Goal: Task Accomplishment & Management: Complete application form

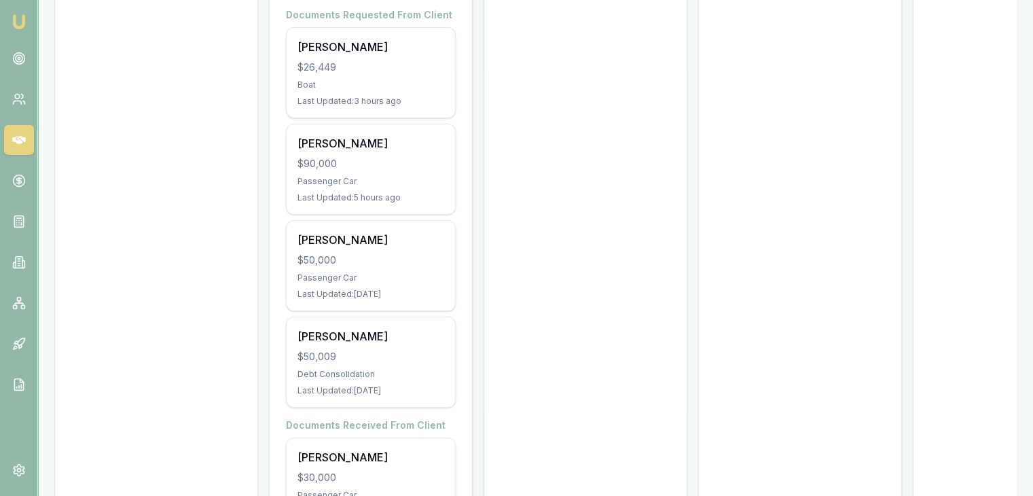
scroll to position [204, 0]
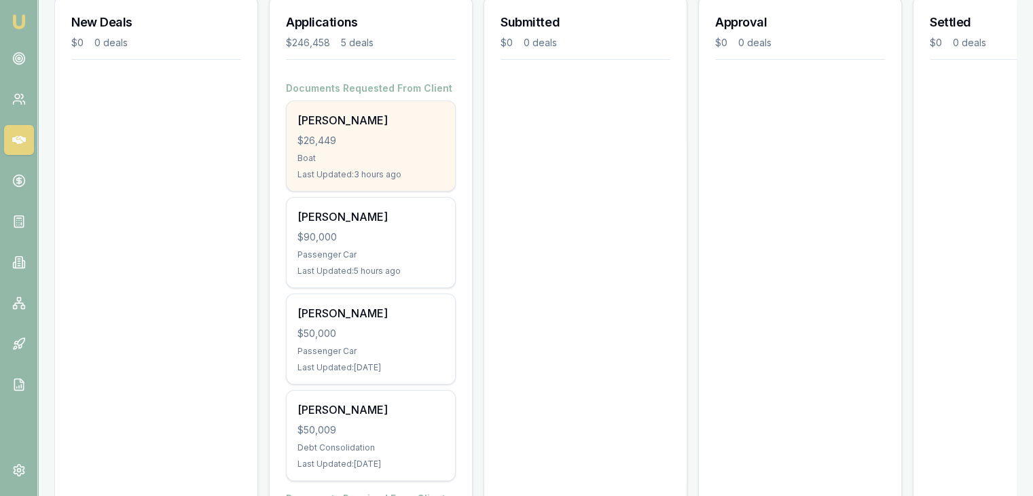
click at [369, 134] on div "$26,449" at bounding box center [370, 141] width 147 height 14
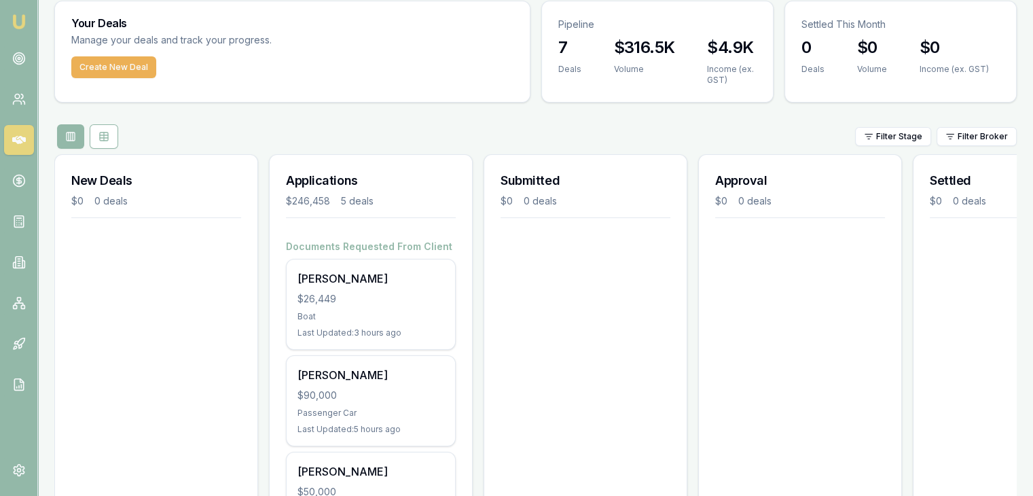
scroll to position [0, 0]
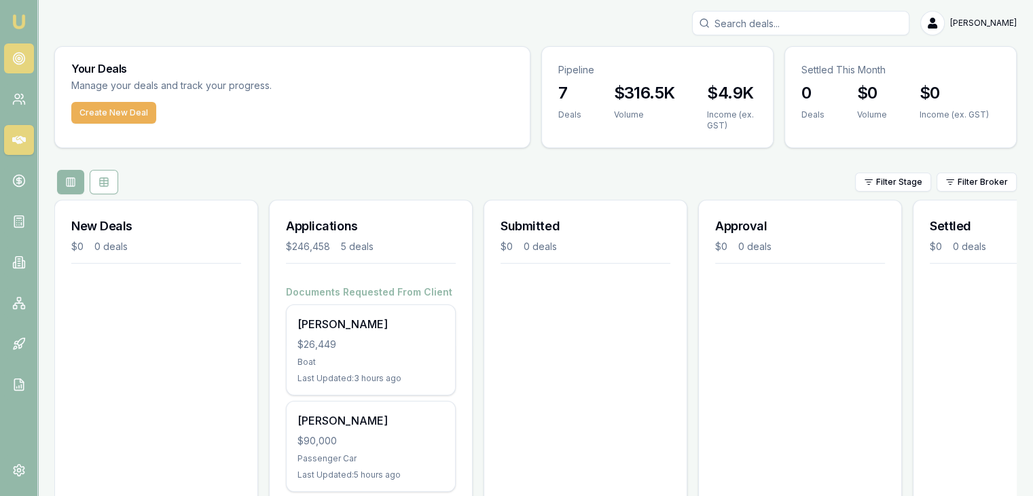
click at [18, 59] on circle at bounding box center [19, 58] width 2 height 2
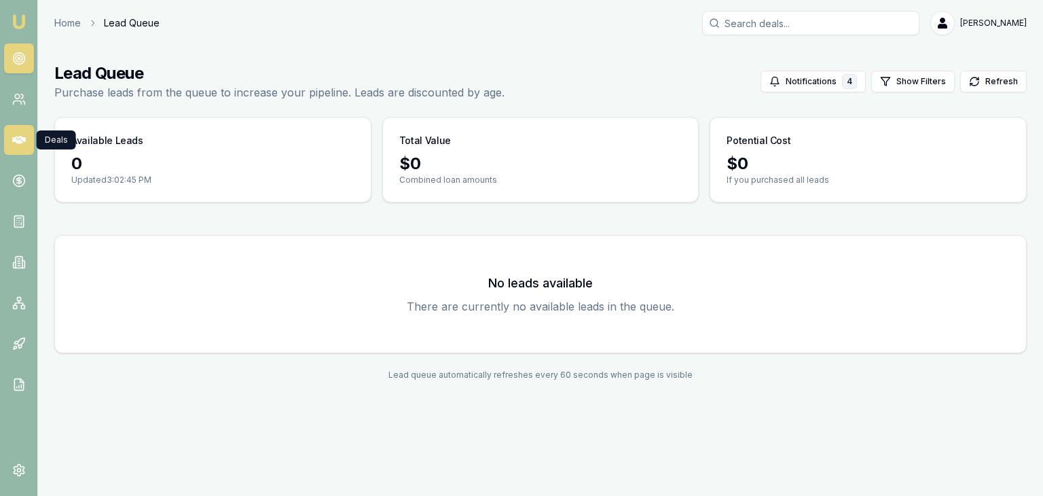
click at [18, 134] on icon at bounding box center [19, 140] width 14 height 14
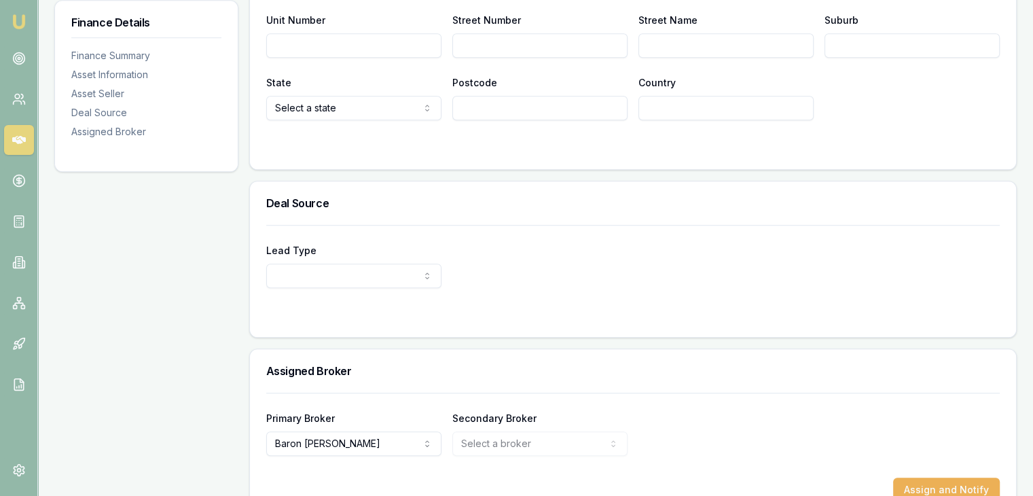
scroll to position [1012, 0]
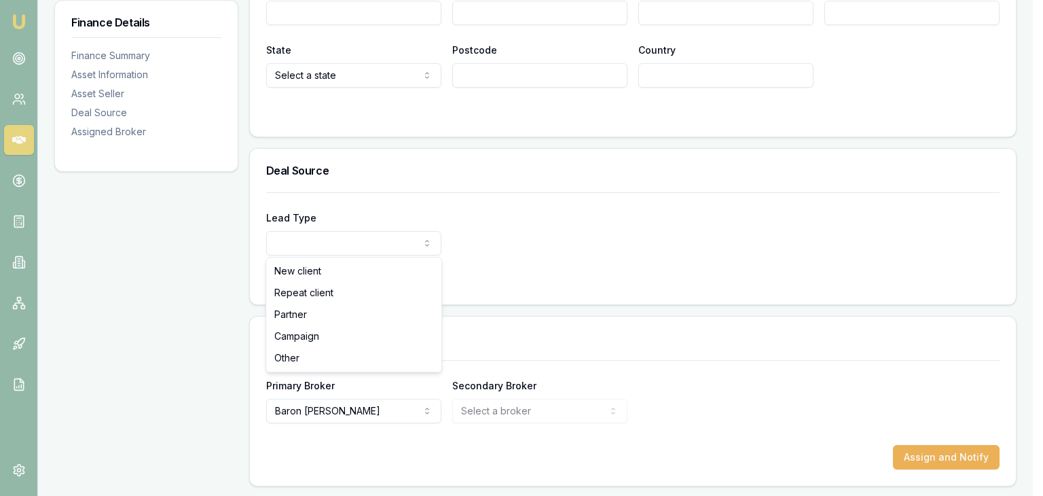
select select "PARTNER"
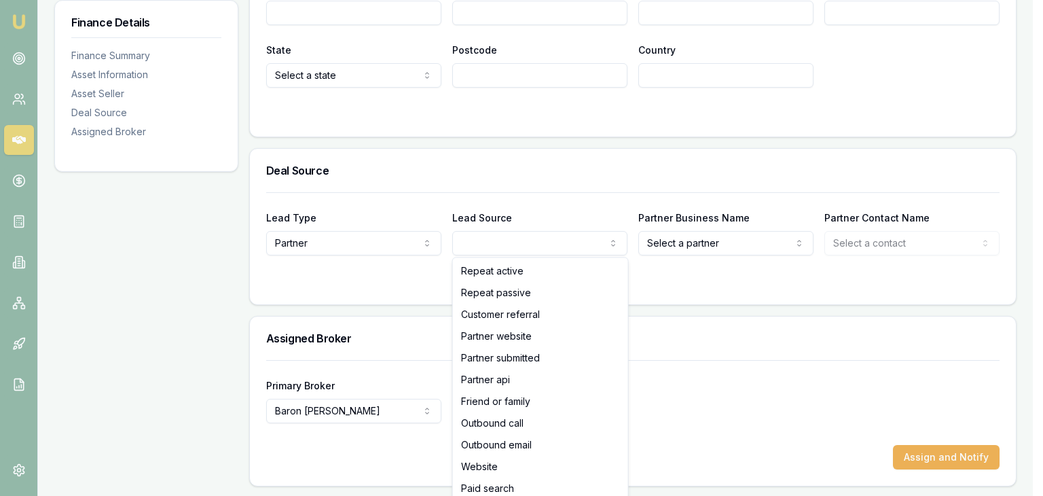
select select "PARTNER_WEBSITE"
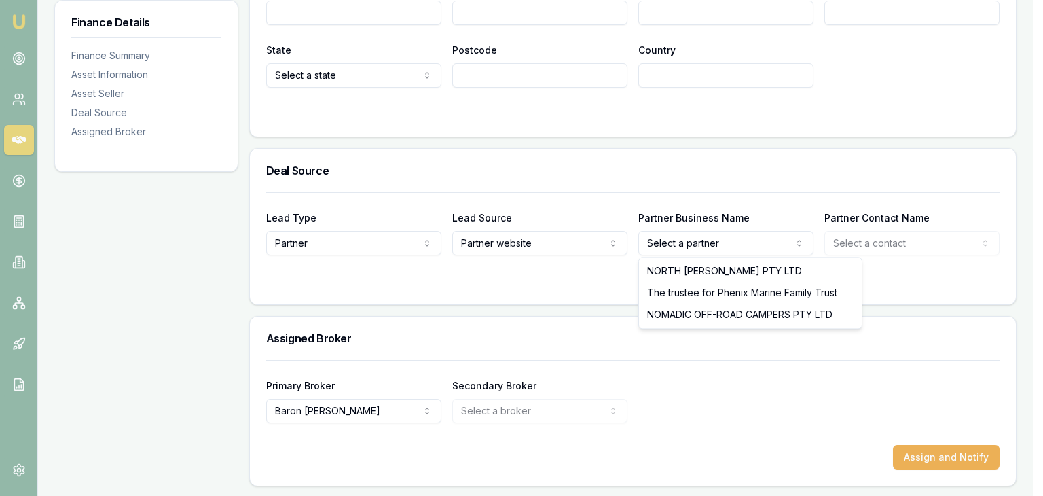
select select "The trustee for Phenix Marine Family Trust"
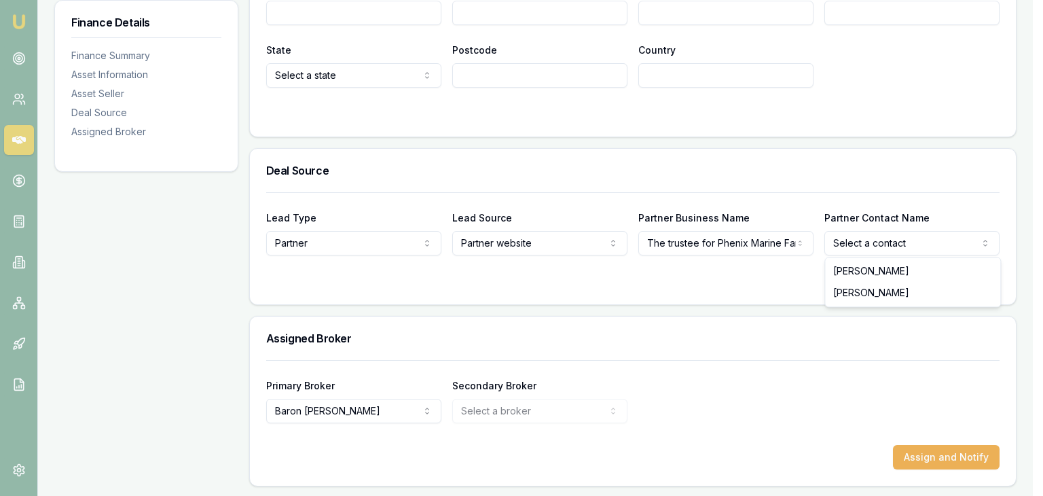
select select "[PERSON_NAME]"
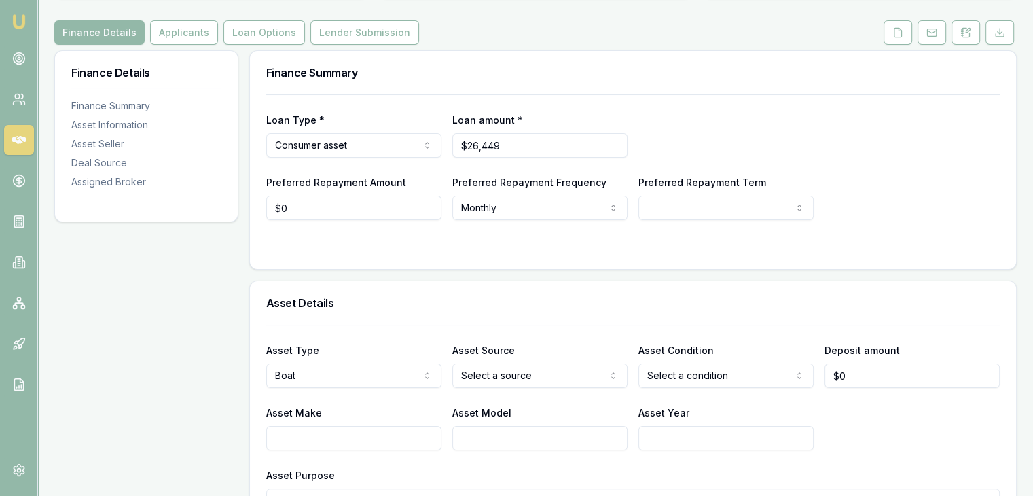
scroll to position [0, 0]
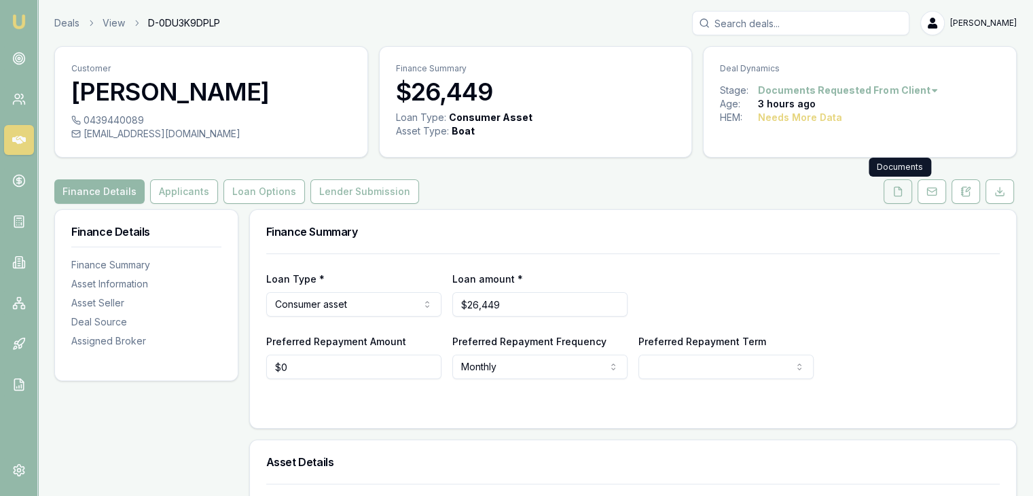
click at [903, 191] on icon at bounding box center [897, 191] width 11 height 11
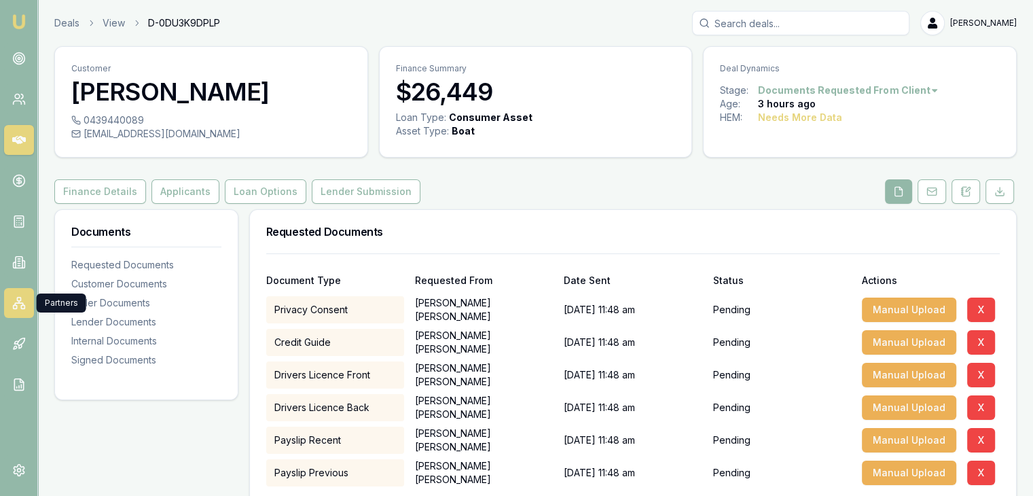
click at [16, 305] on rect at bounding box center [14, 306] width 3 height 3
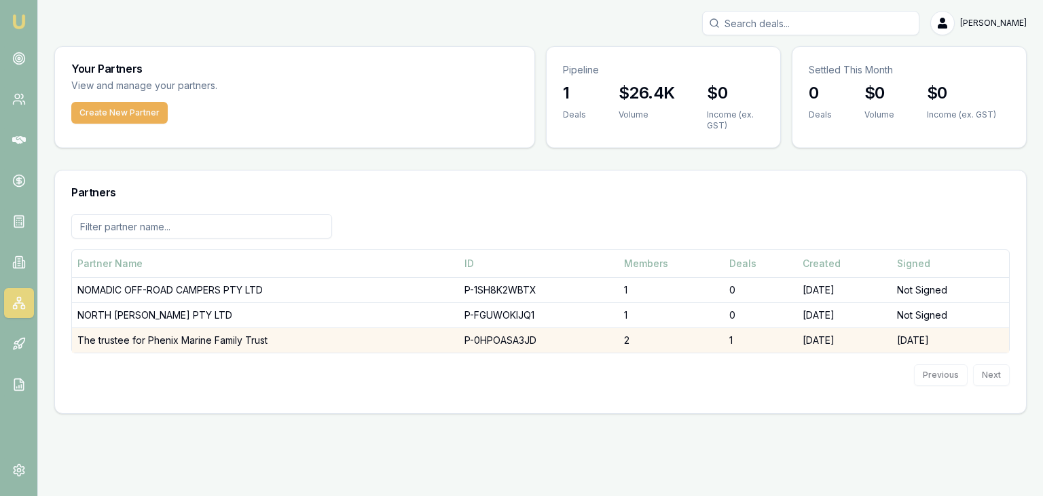
click at [137, 337] on td "The trustee for Phenix Marine Family Trust" at bounding box center [265, 339] width 387 height 25
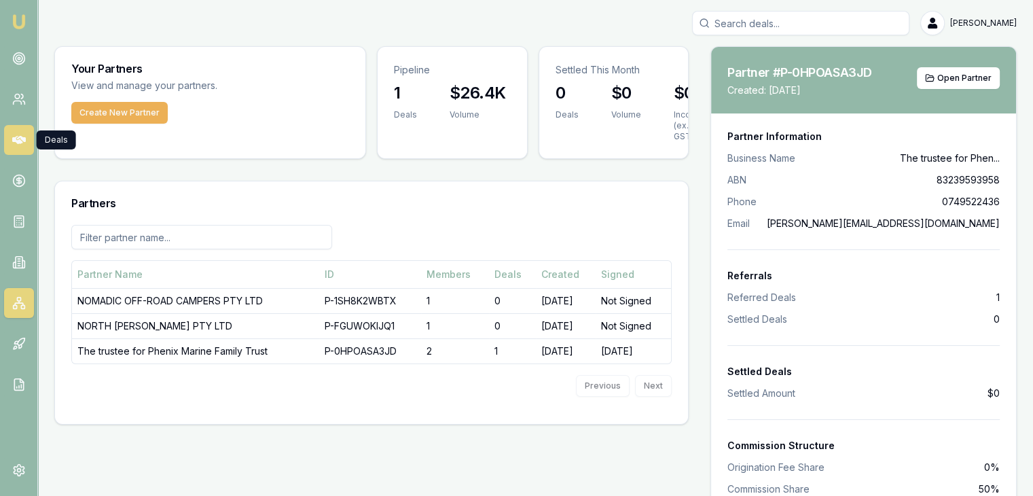
click at [20, 136] on icon at bounding box center [19, 140] width 14 height 8
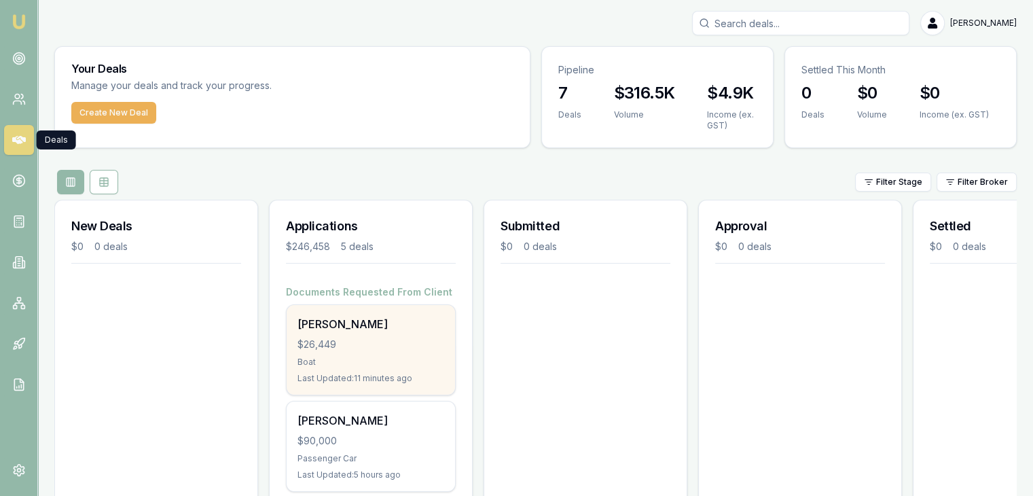
click at [331, 344] on div "$26,449" at bounding box center [370, 344] width 147 height 14
click at [326, 348] on div "$26,449" at bounding box center [370, 344] width 147 height 14
click at [366, 341] on div "$26,449" at bounding box center [370, 344] width 147 height 14
click at [323, 359] on div "Boat" at bounding box center [370, 362] width 147 height 11
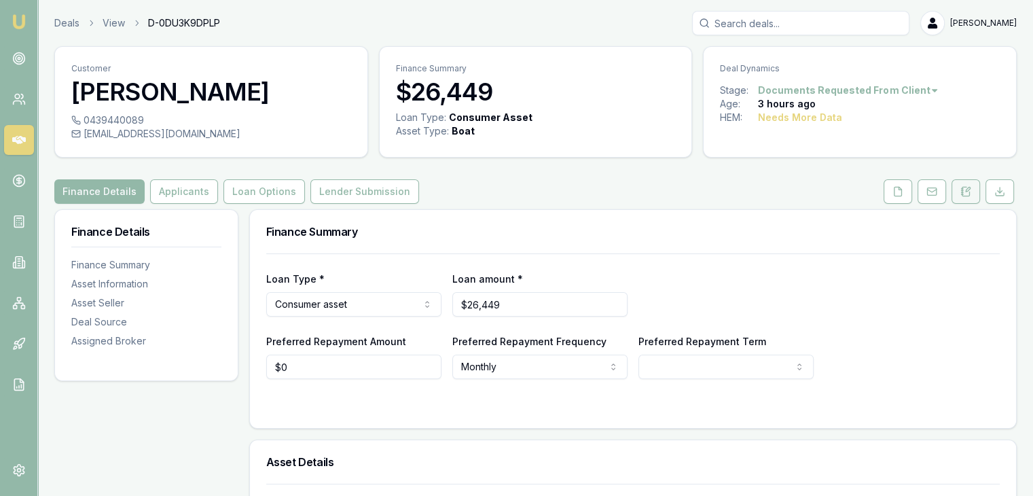
click at [967, 191] on icon at bounding box center [965, 191] width 11 height 11
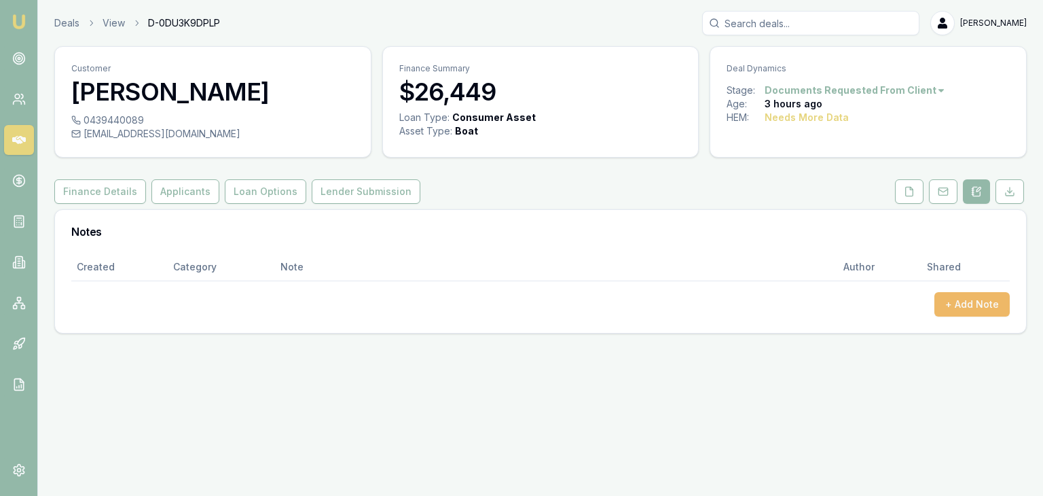
click at [957, 305] on button "+ Add Note" at bounding box center [971, 304] width 75 height 24
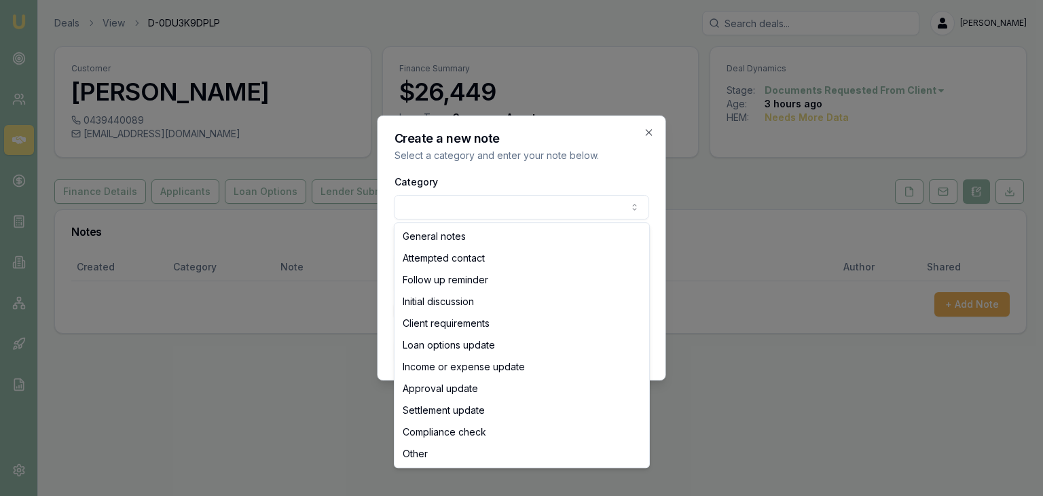
click at [505, 210] on body "Emu Broker Deals View D-0DU3K9DPLP Baron Ketterman Toggle Menu Customer Andrew …" at bounding box center [521, 248] width 1043 height 496
select select "ATTEMPTED_CONTACT"
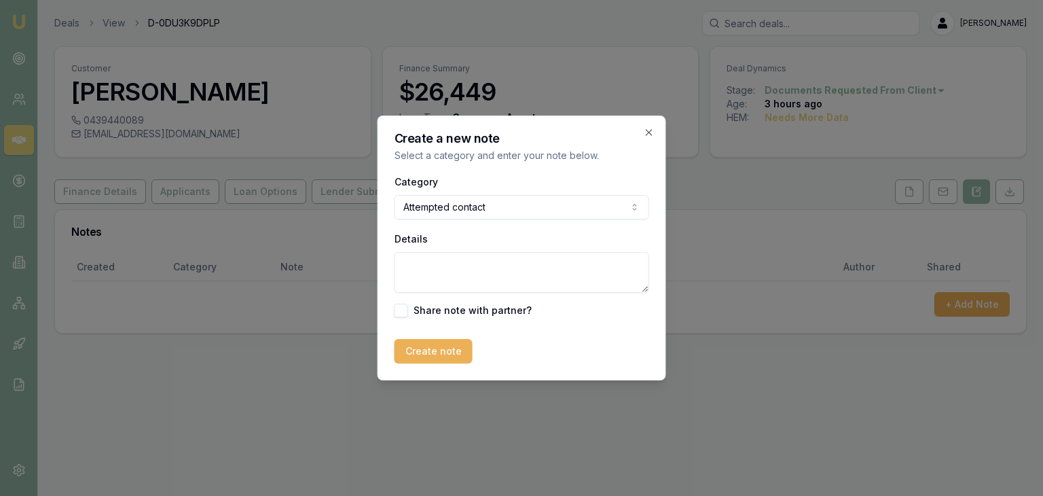
click at [454, 262] on textarea "Details" at bounding box center [522, 272] width 255 height 41
type textarea "Went to MB and left an SMS"
click at [418, 359] on button "Create note" at bounding box center [434, 351] width 78 height 24
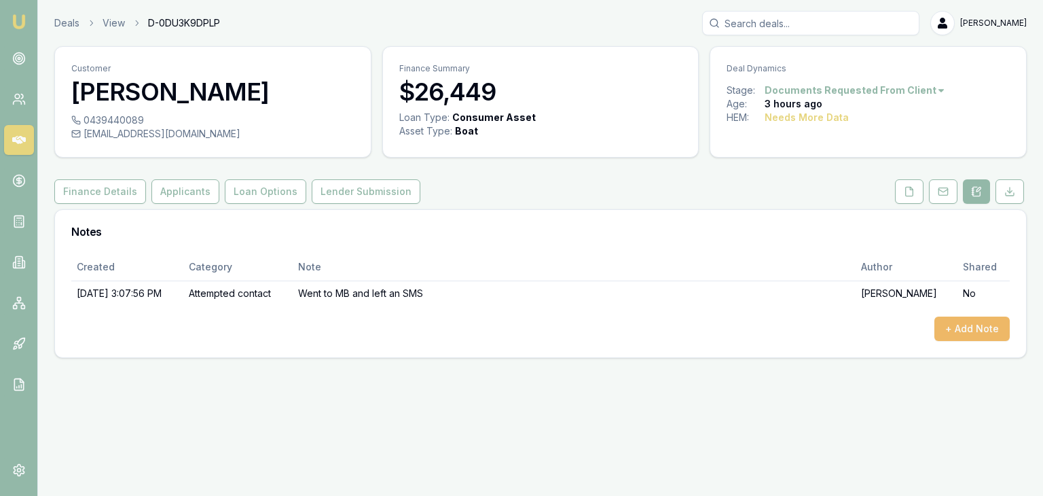
click at [970, 327] on button "+ Add Note" at bounding box center [971, 328] width 75 height 24
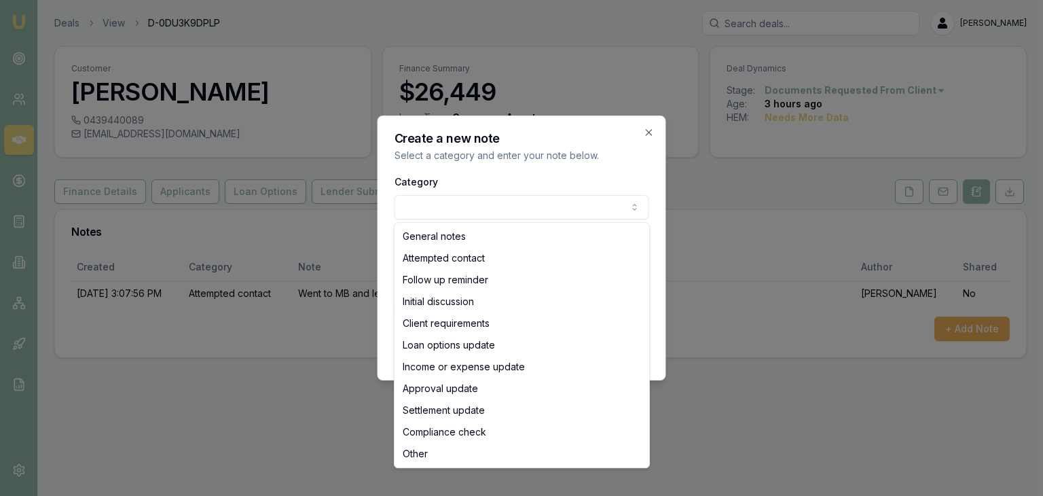
click at [528, 196] on body "Emu Broker Deals View D-0DU3K9DPLP Baron Ketterman Toggle Menu Customer Andrew …" at bounding box center [521, 248] width 1043 height 496
select select "INITIAL_DISCUSSION"
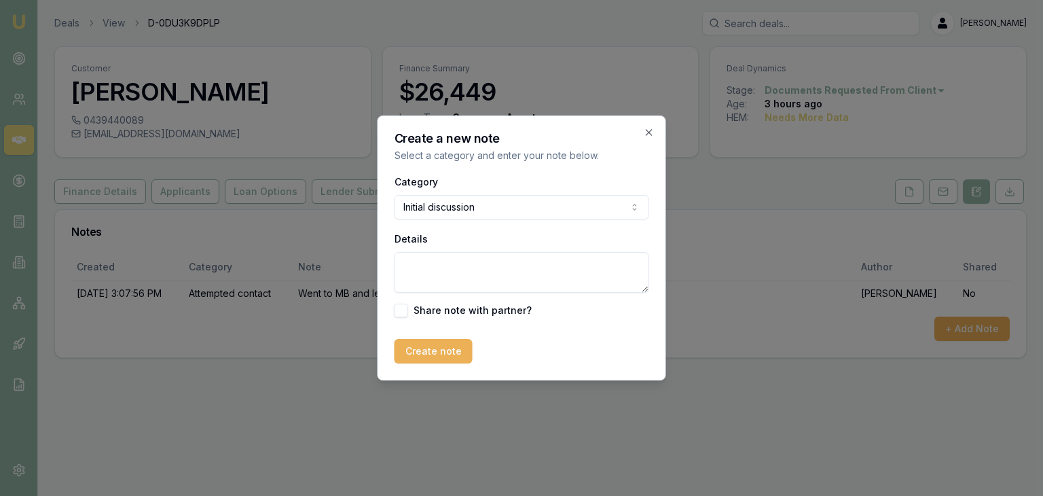
click at [445, 264] on textarea "Details" at bounding box center [522, 272] width 255 height 41
type textarea "Sent document request"
click at [435, 359] on button "Create note" at bounding box center [434, 351] width 78 height 24
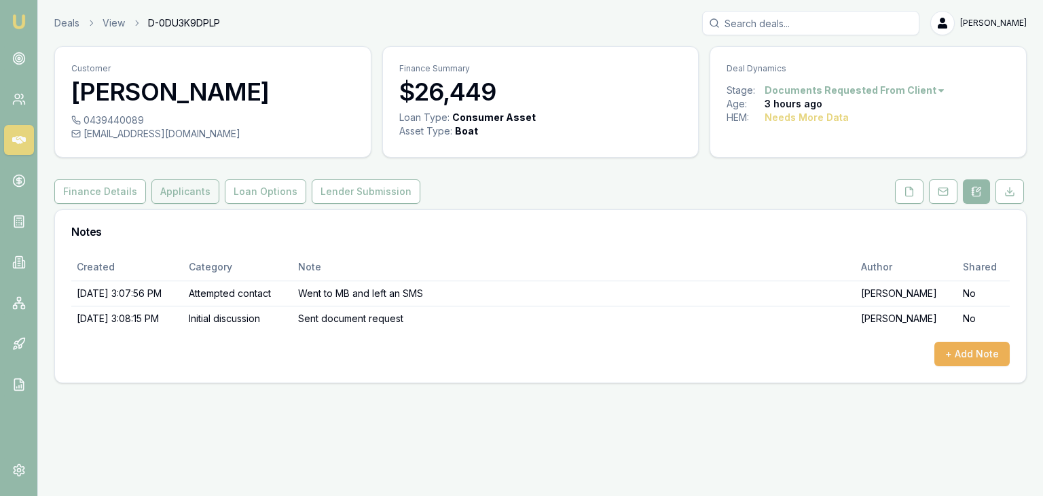
click at [159, 188] on button "Applicants" at bounding box center [185, 191] width 68 height 24
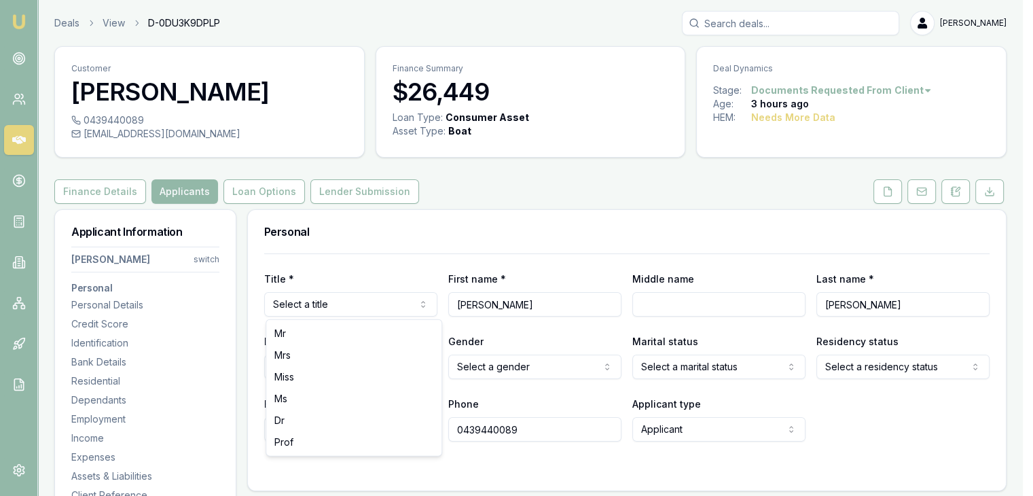
click at [397, 308] on html "Emu Broker Deals View D-0DU3K9DPLP Baron Ketterman Toggle Menu Customer Andrew …" at bounding box center [516, 248] width 1033 height 496
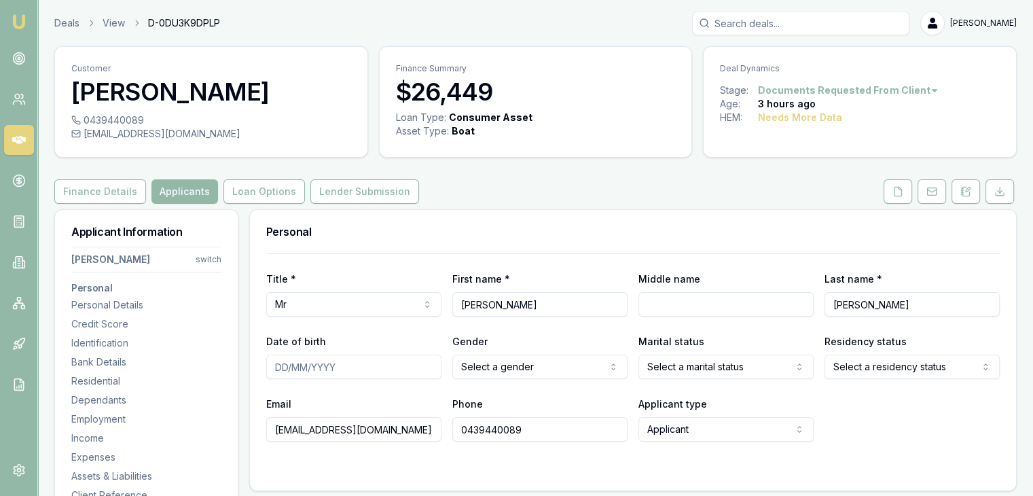
click at [655, 310] on input "Middle name" at bounding box center [725, 304] width 175 height 24
type input "David"
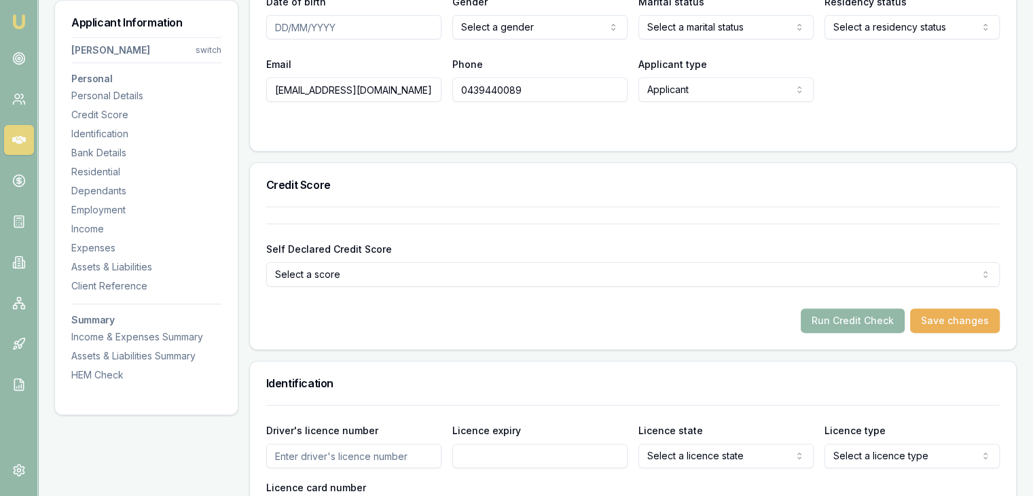
scroll to position [475, 0]
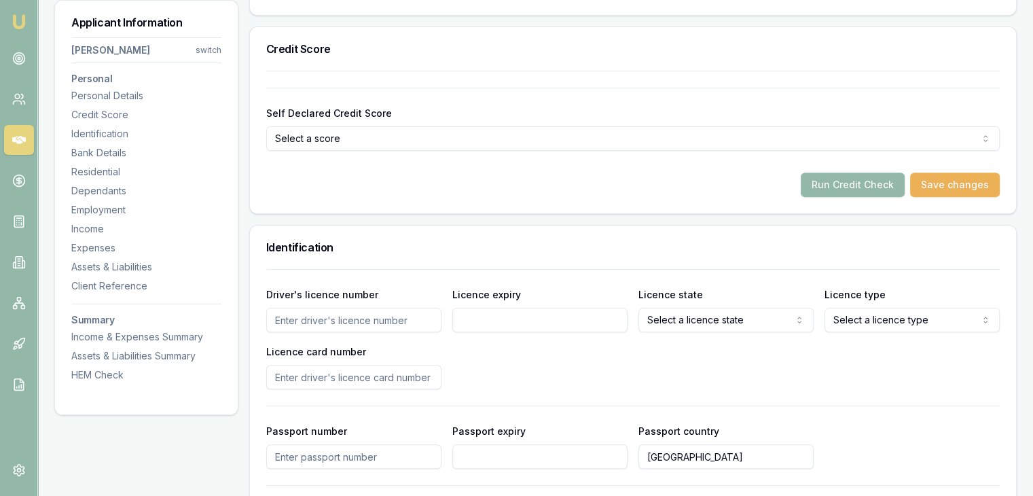
click at [285, 316] on input "Driver's licence number" at bounding box center [353, 320] width 175 height 24
click at [278, 322] on input "Driver's licence number" at bounding box center [353, 320] width 175 height 24
type input "088057"
click at [277, 326] on input "Driver's licence number" at bounding box center [353, 320] width 175 height 24
type input "088057"
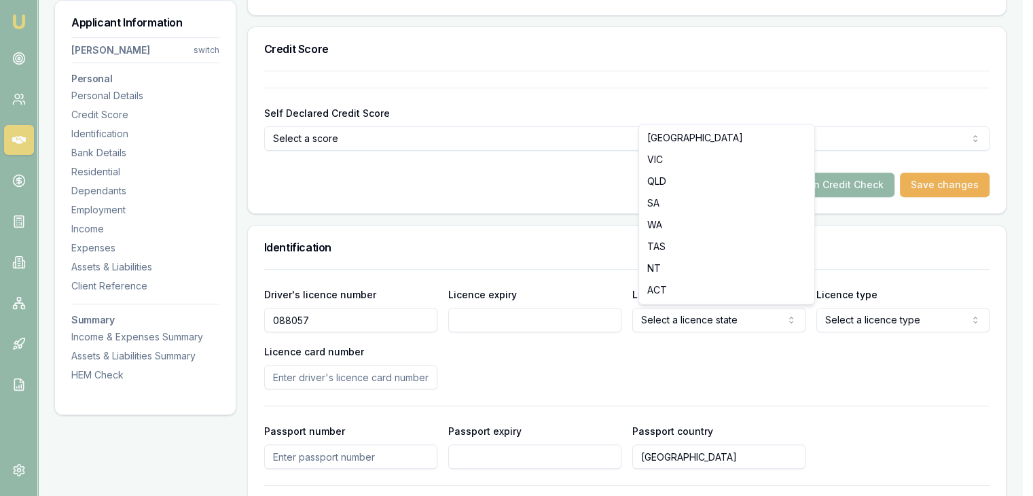
select select "QLD"
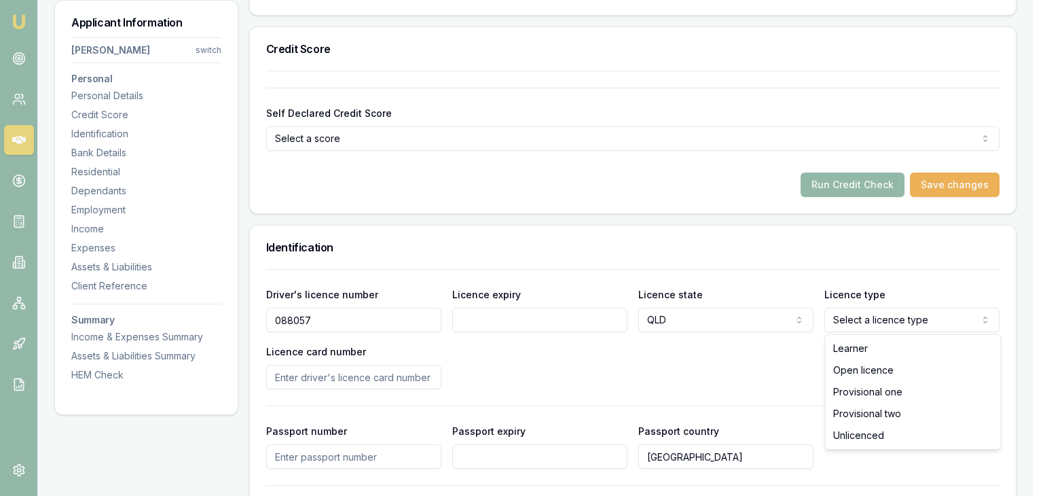
select select "OPEN_LICENCE"
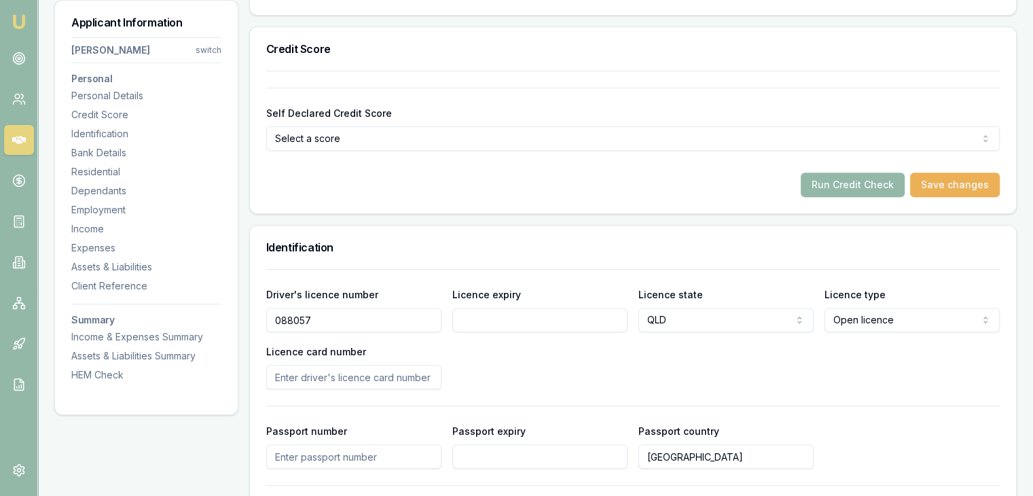
select select
click at [277, 320] on input "Driver's licence number" at bounding box center [353, 320] width 175 height 24
type input "088057972"
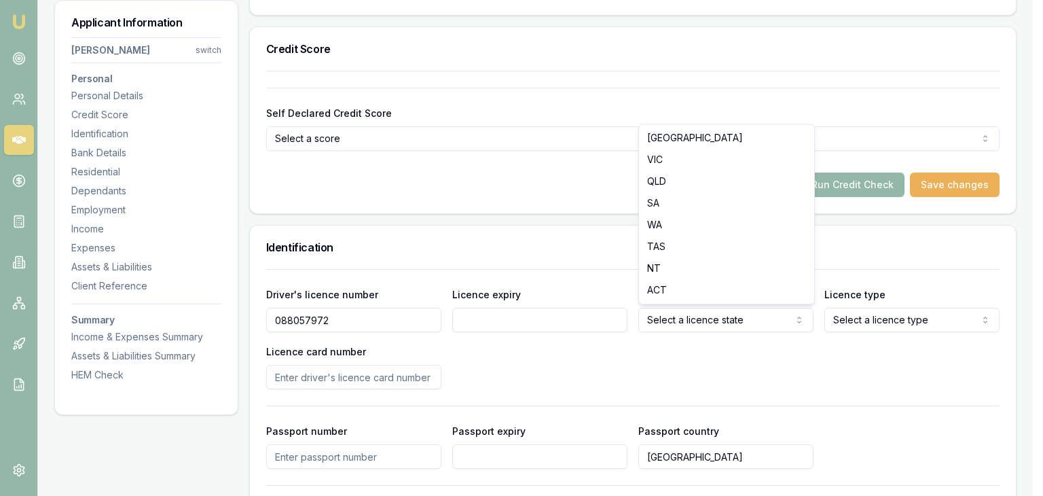
select select "QLD"
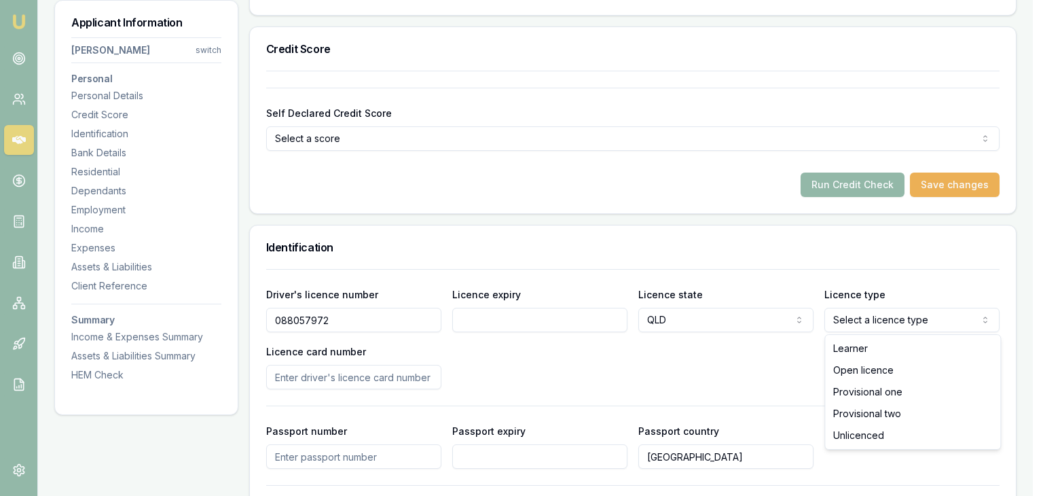
select select "OPEN_LICENCE"
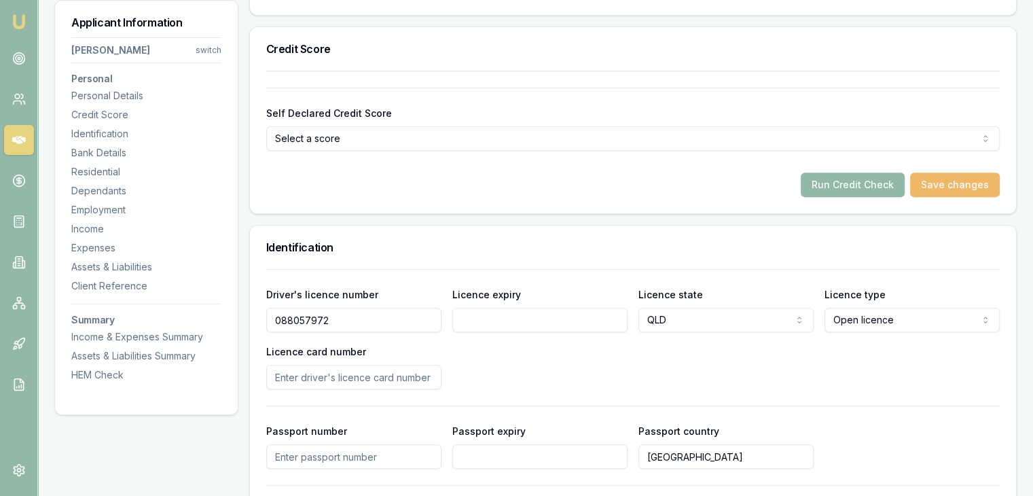
click at [964, 177] on button "Save changes" at bounding box center [955, 184] width 90 height 24
click at [470, 325] on input "Licence expiry" at bounding box center [539, 320] width 175 height 24
type input "09/01/2026"
click at [279, 380] on input "Licence card number" at bounding box center [353, 377] width 175 height 24
click at [280, 378] on input "Licence card number" at bounding box center [353, 377] width 175 height 24
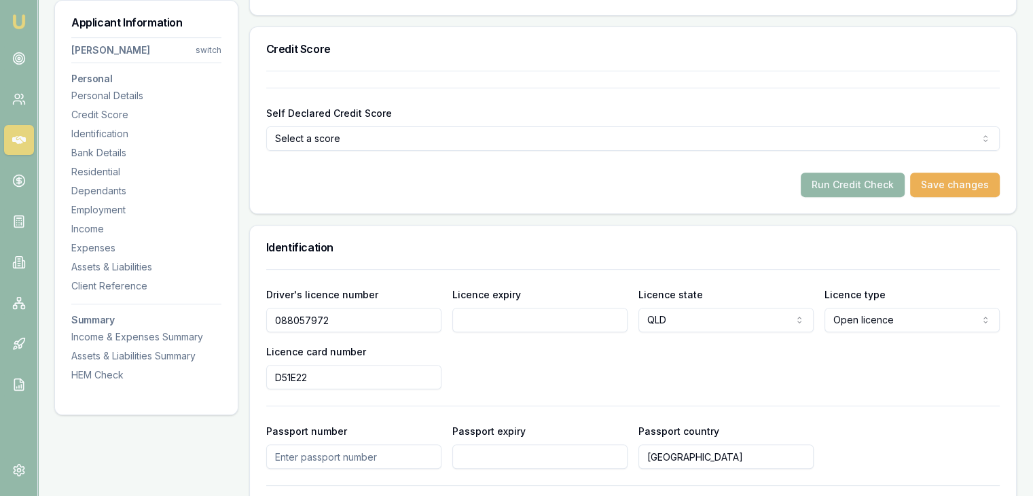
type input "D51E22"
click at [282, 456] on input "Passport number" at bounding box center [353, 456] width 175 height 24
type input "D51E220BCE"
drag, startPoint x: 345, startPoint y: 452, endPoint x: 227, endPoint y: 456, distance: 117.5
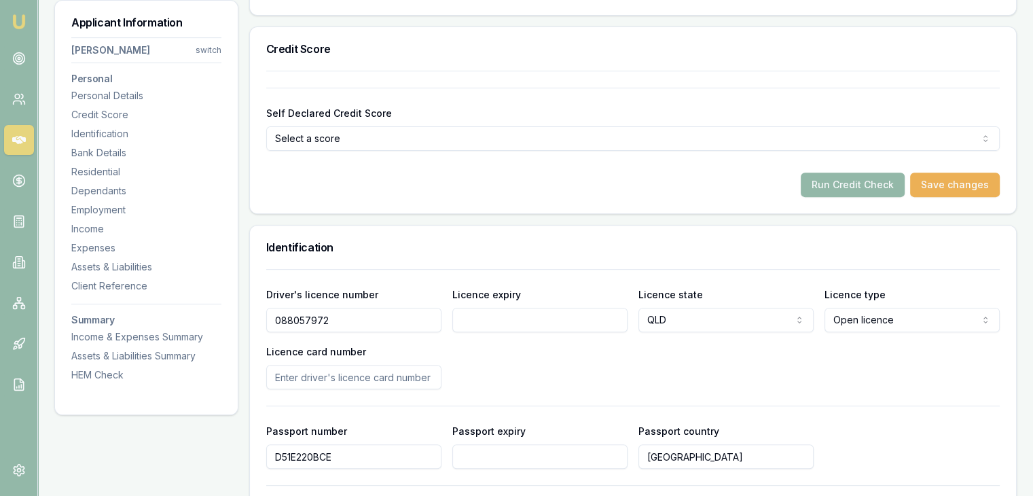
click at [272, 376] on input "Licence card number" at bounding box center [353, 377] width 175 height 24
paste input "D51E220BCE"
type input "D51E220BCE"
drag, startPoint x: 352, startPoint y: 454, endPoint x: 158, endPoint y: 456, distance: 193.5
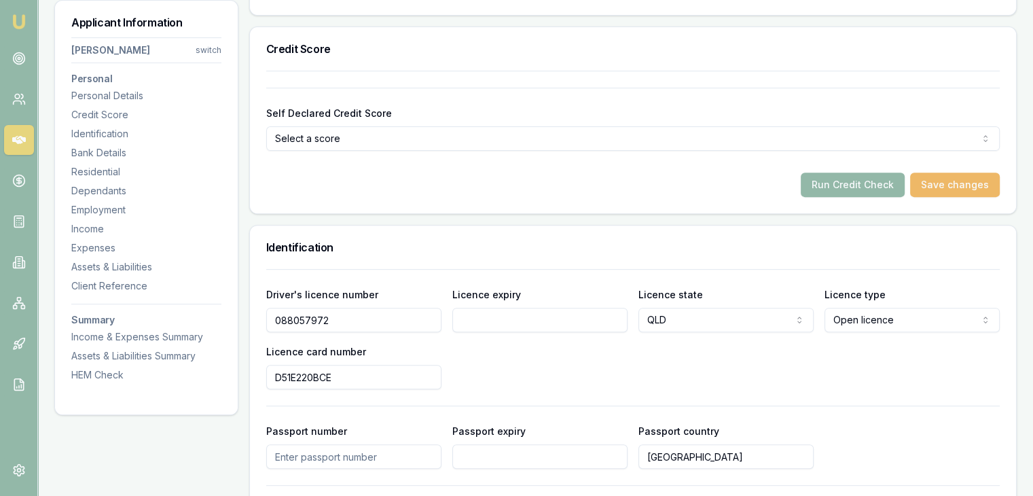
click at [966, 183] on button "Save changes" at bounding box center [955, 184] width 90 height 24
click at [504, 319] on input "Licence expiry" at bounding box center [539, 320] width 175 height 24
type input "09/01/2026"
click at [942, 181] on button "Save changes" at bounding box center [955, 184] width 90 height 24
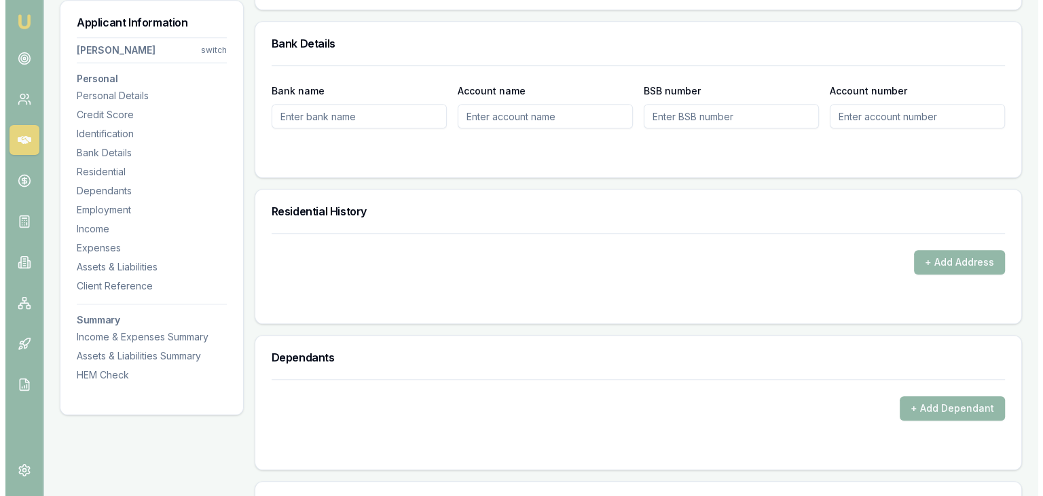
scroll to position [1154, 0]
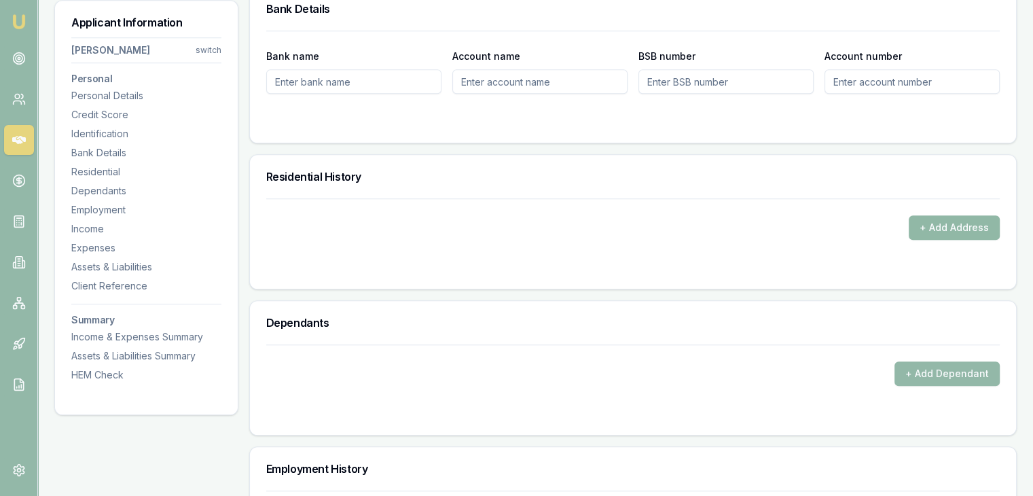
click at [947, 227] on button "+ Add Address" at bounding box center [954, 227] width 91 height 24
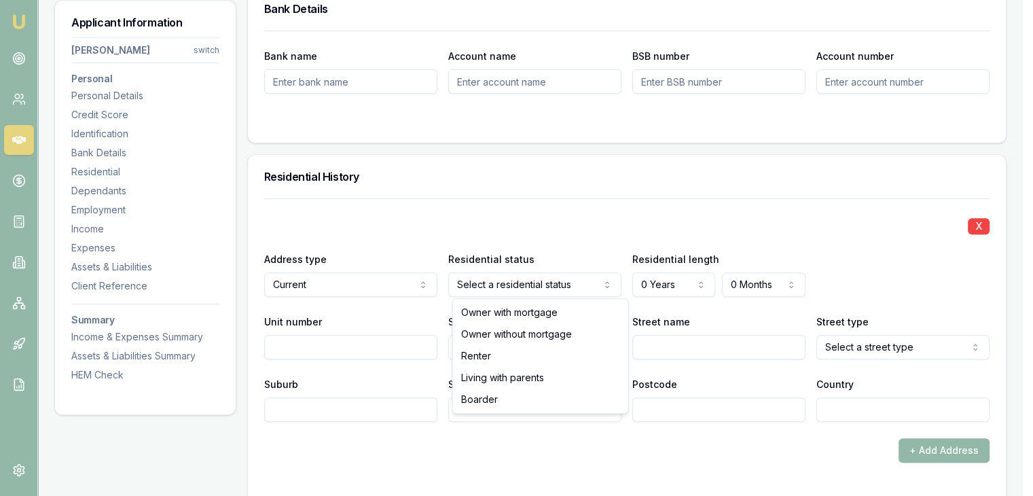
select select "RENTER"
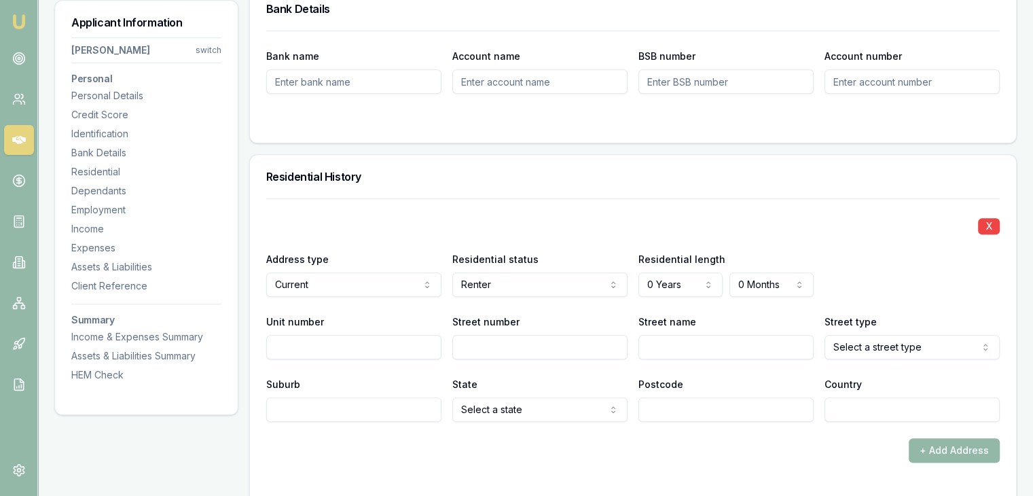
click at [484, 348] on input "Street number" at bounding box center [539, 347] width 175 height 24
type input "5"
type input "Merino"
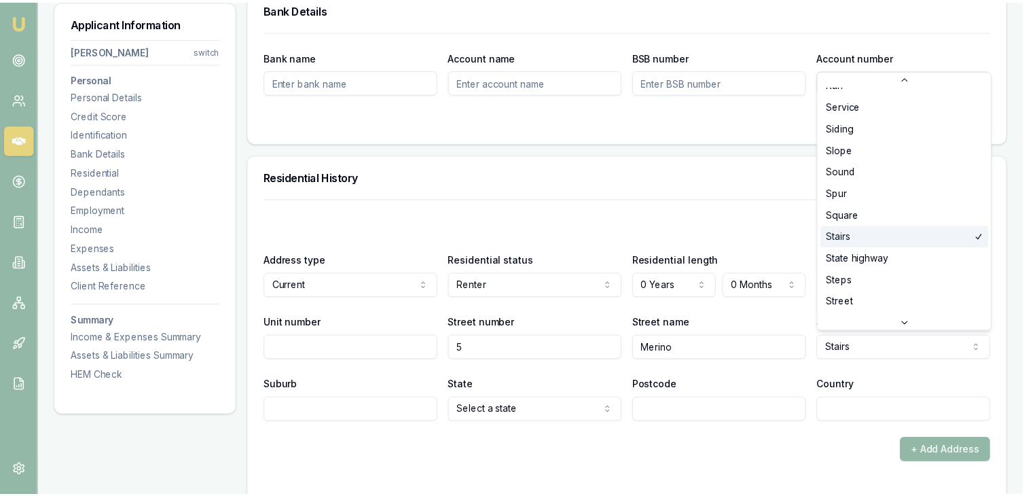
scroll to position [3537, 0]
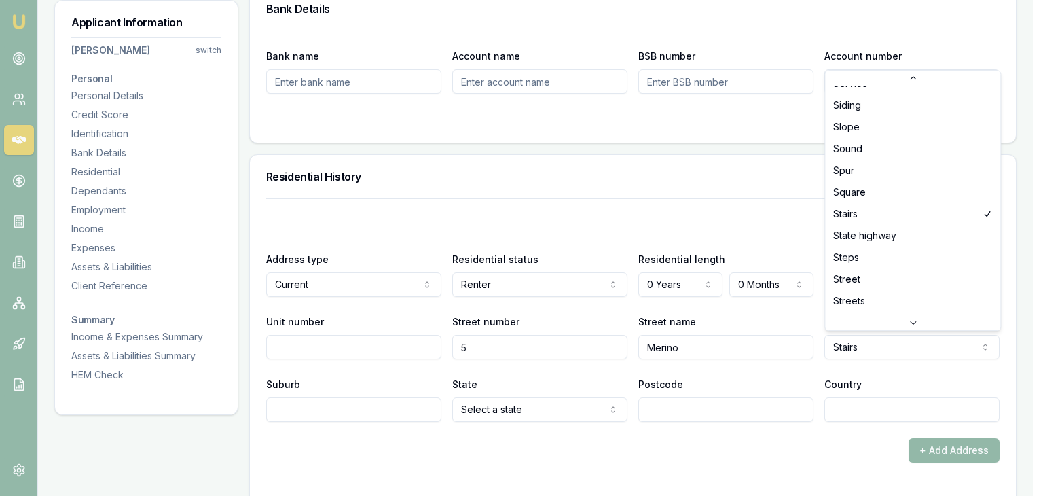
select select "Street"
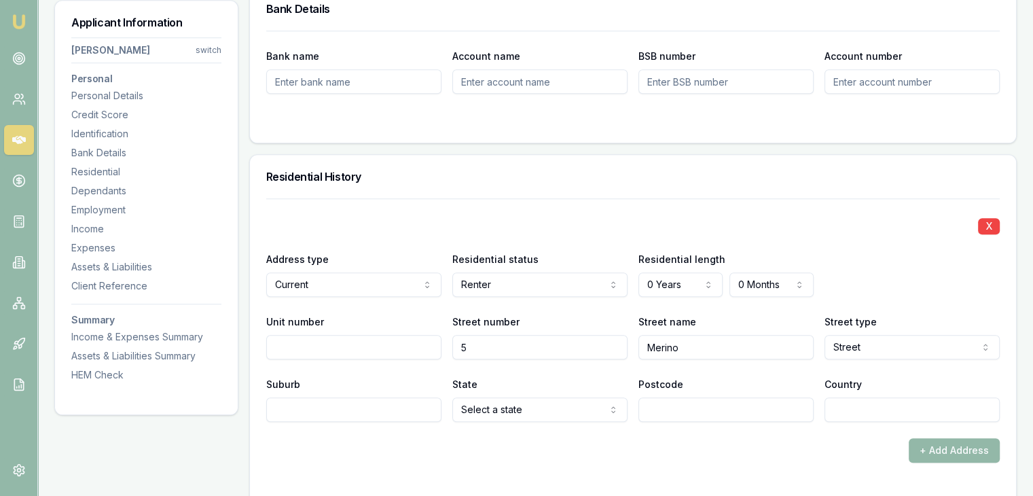
click at [342, 414] on input "Suburb" at bounding box center [353, 409] width 175 height 24
type input "Walkerston"
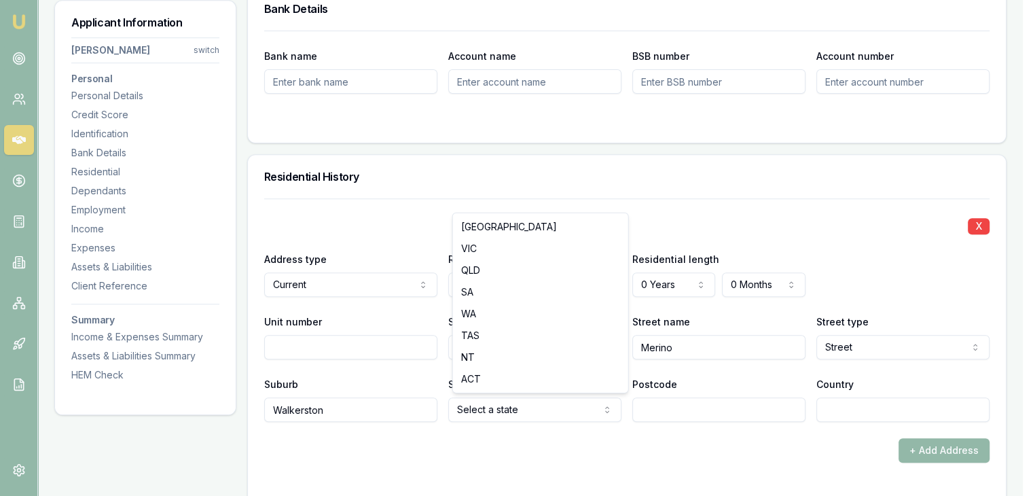
select select "QLD"
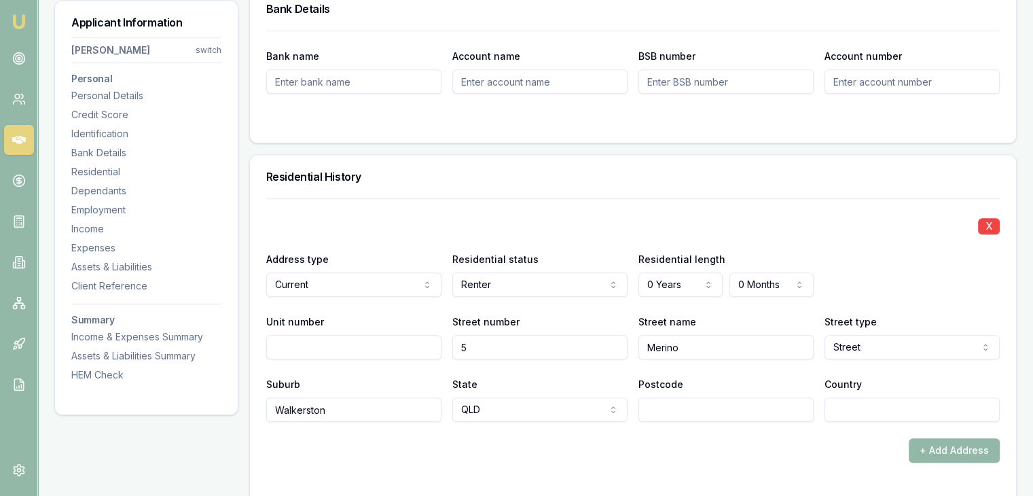
click at [657, 412] on input "Postcode" at bounding box center [725, 409] width 175 height 24
type input "4740"
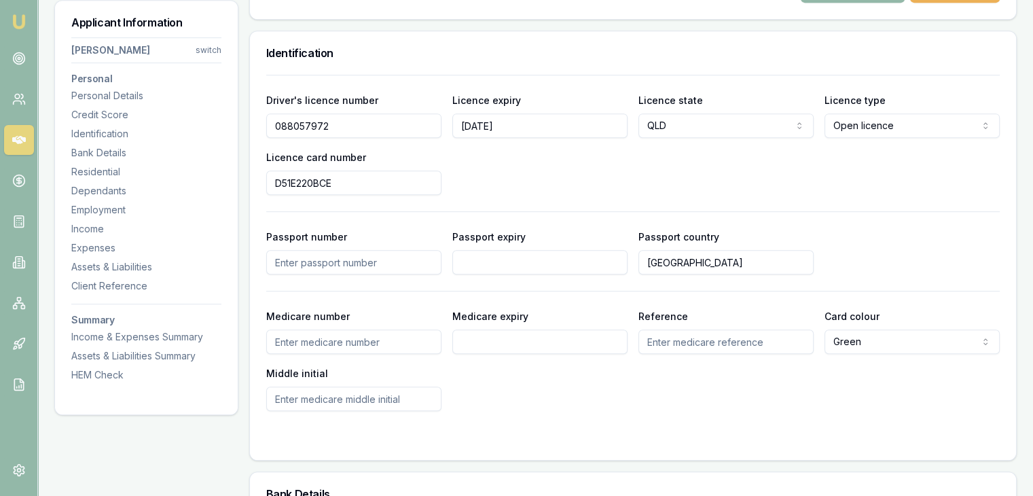
scroll to position [611, 0]
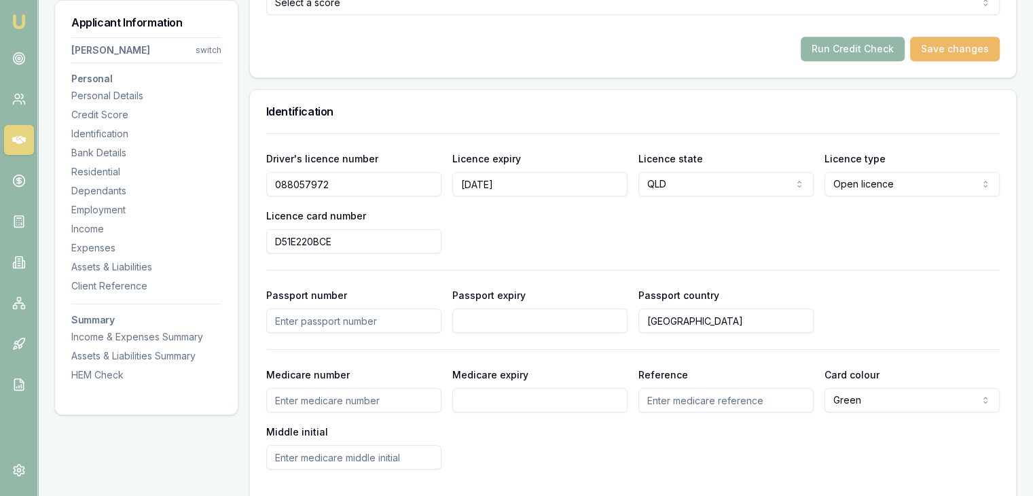
click at [962, 51] on button "Save changes" at bounding box center [955, 49] width 90 height 24
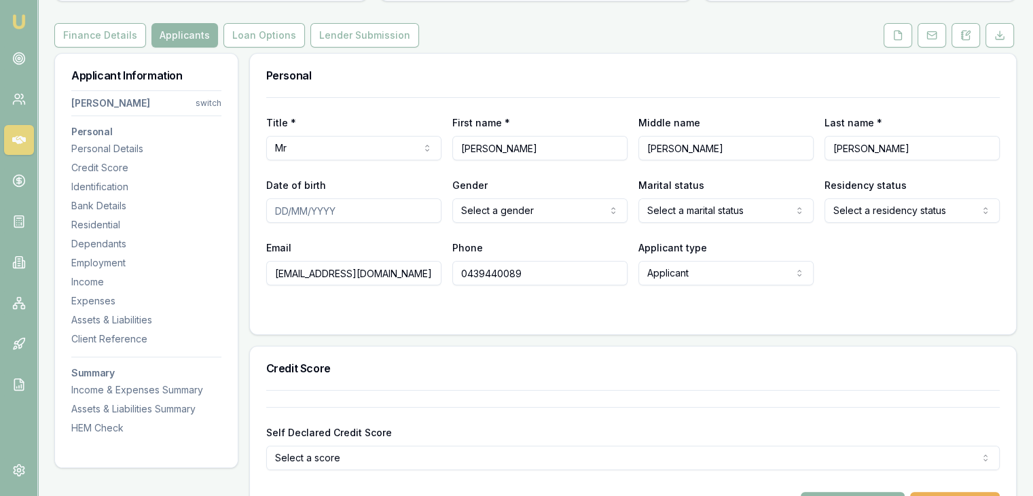
scroll to position [0, 0]
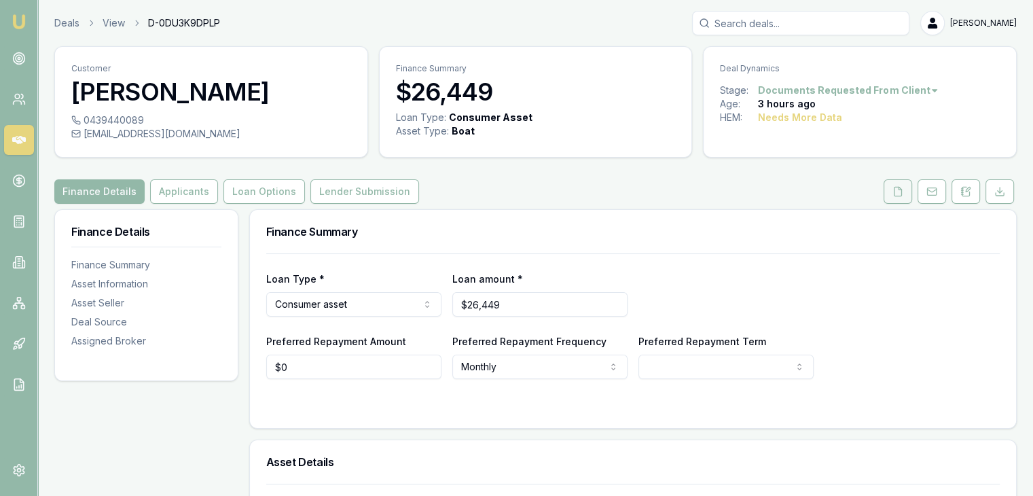
click at [899, 191] on icon at bounding box center [897, 191] width 11 height 11
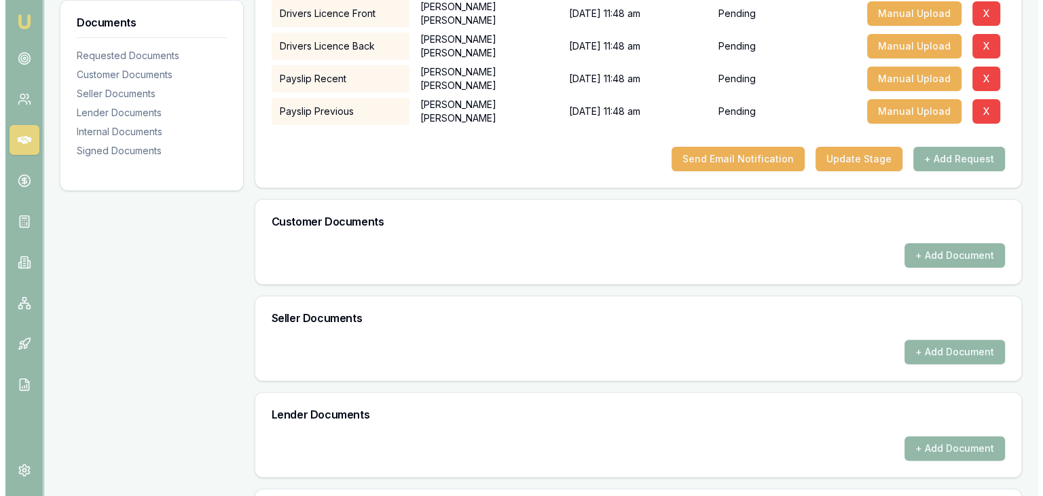
scroll to position [407, 0]
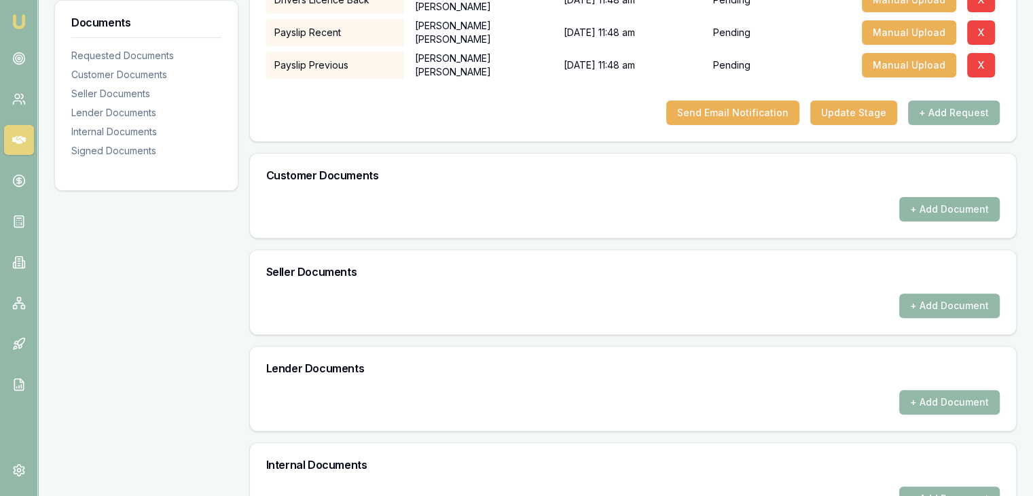
click at [938, 204] on button "+ Add Document" at bounding box center [949, 209] width 101 height 24
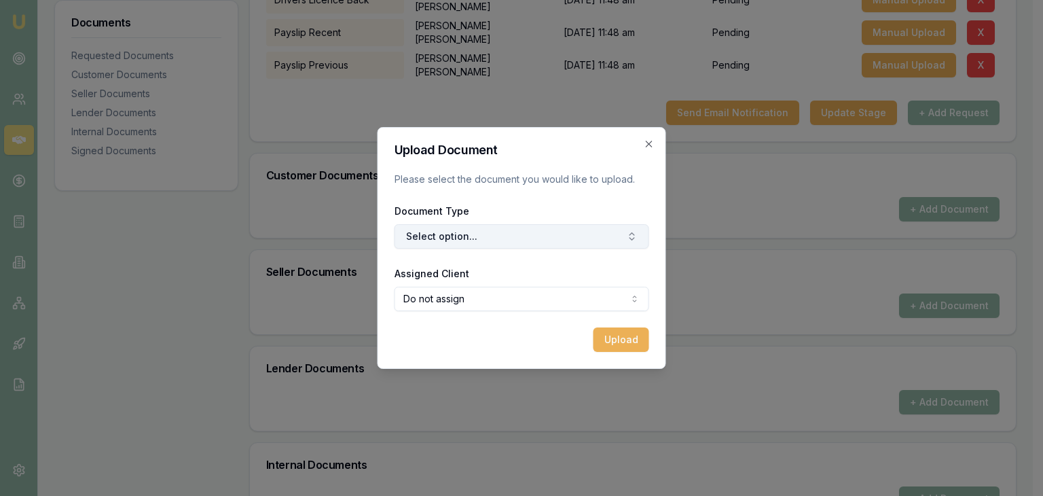
click at [494, 242] on button "Select option..." at bounding box center [522, 236] width 255 height 24
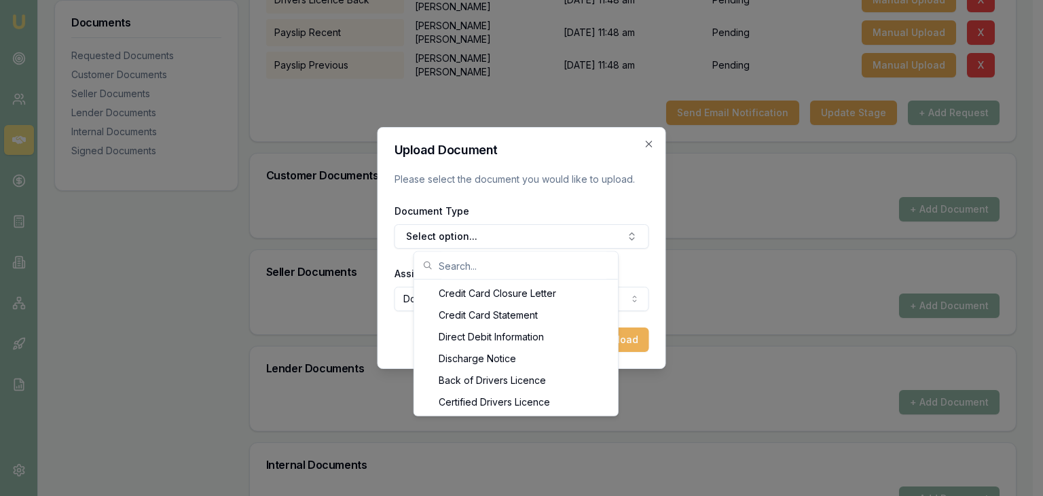
scroll to position [631, 0]
click at [543, 357] on div "Front of Drivers Licence" at bounding box center [516, 358] width 198 height 22
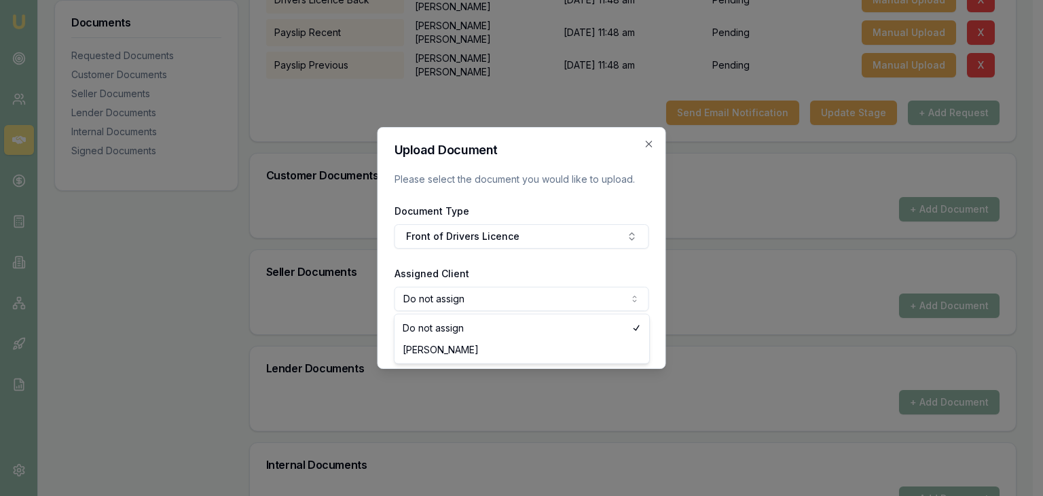
select select "U-WP4OIJ18DJ"
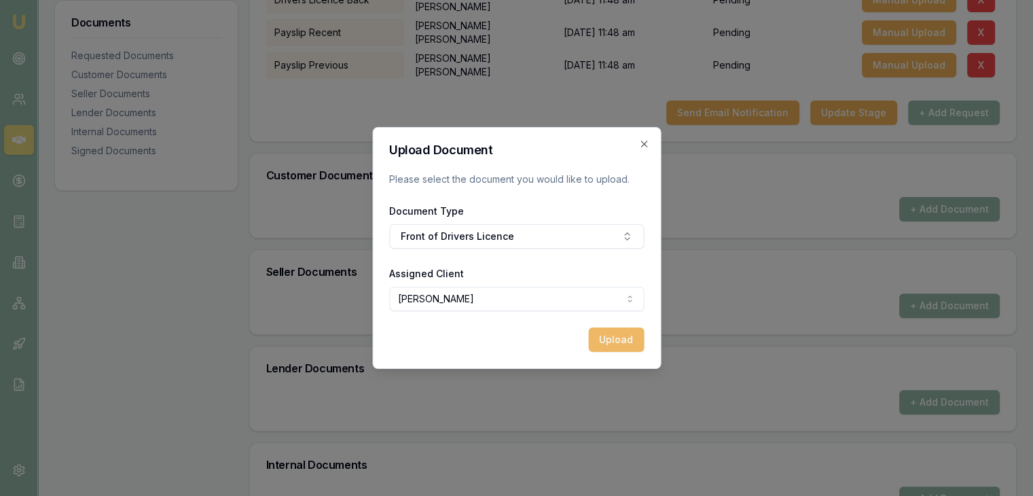
click at [614, 343] on button "Upload" at bounding box center [616, 339] width 56 height 24
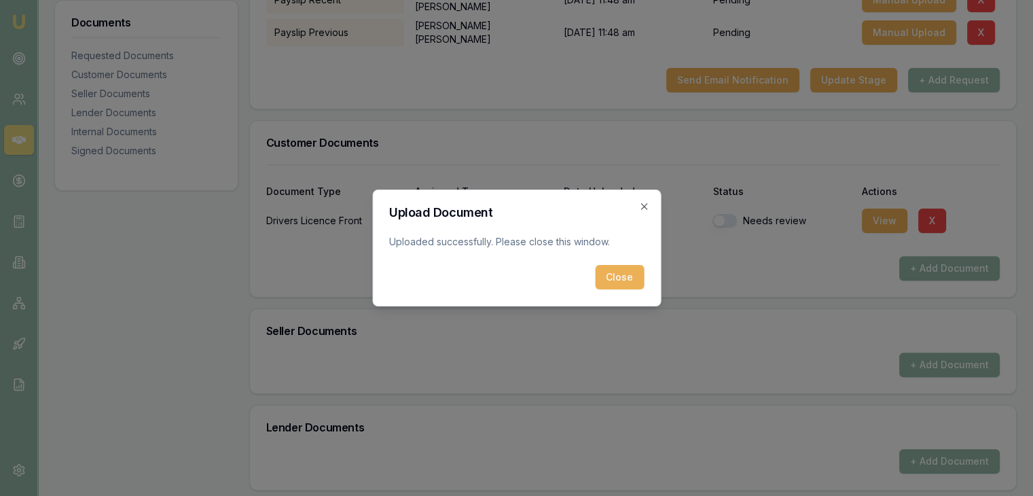
drag, startPoint x: 622, startPoint y: 275, endPoint x: 623, endPoint y: 282, distance: 7.5
click at [623, 275] on button "Close" at bounding box center [619, 277] width 49 height 24
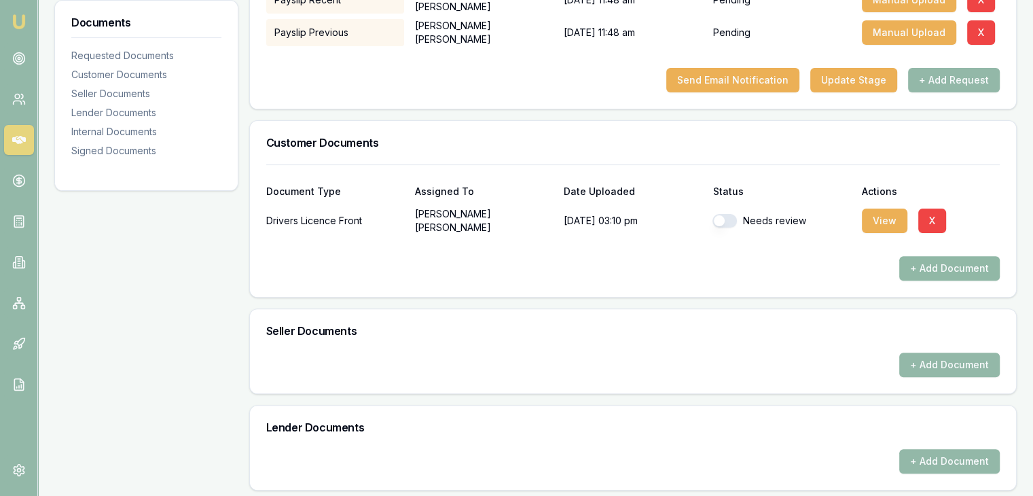
click at [932, 272] on button "+ Add Document" at bounding box center [949, 268] width 101 height 24
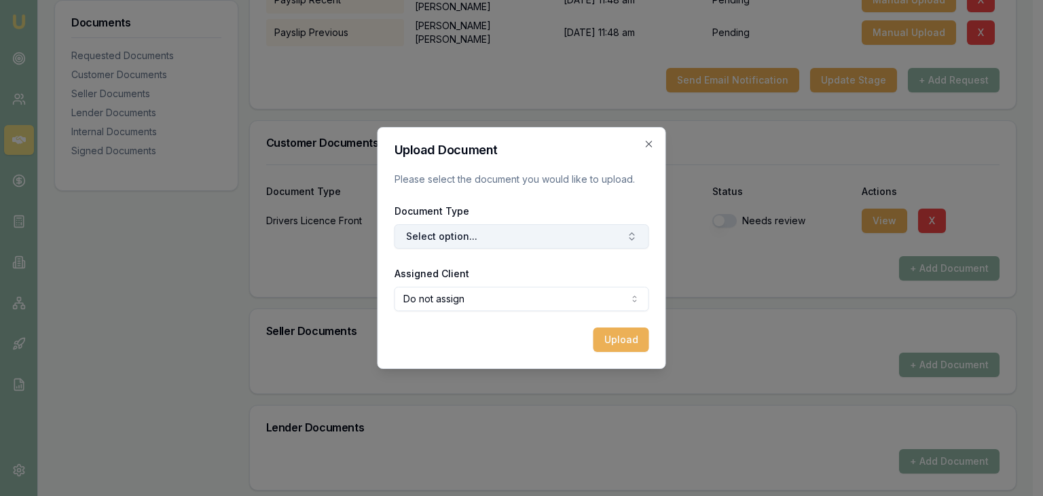
click at [443, 232] on button "Select option..." at bounding box center [522, 236] width 255 height 24
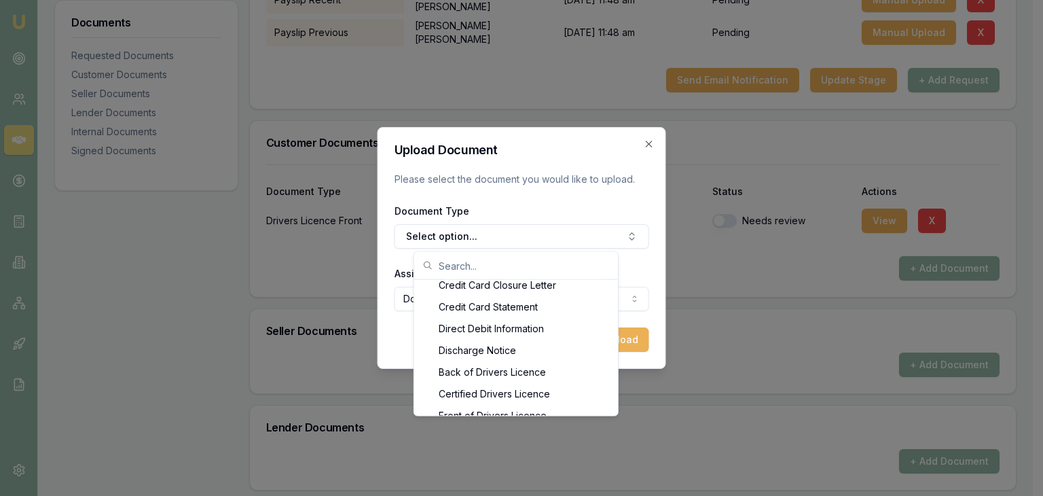
scroll to position [598, 0]
click at [490, 345] on div "Back of Drivers Licence" at bounding box center [516, 348] width 198 height 22
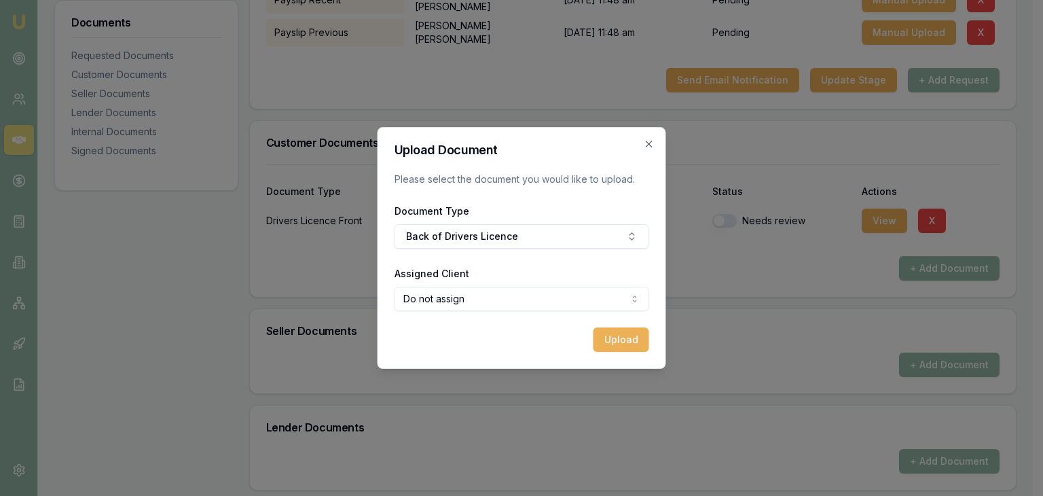
select select "U-WP4OIJ18DJ"
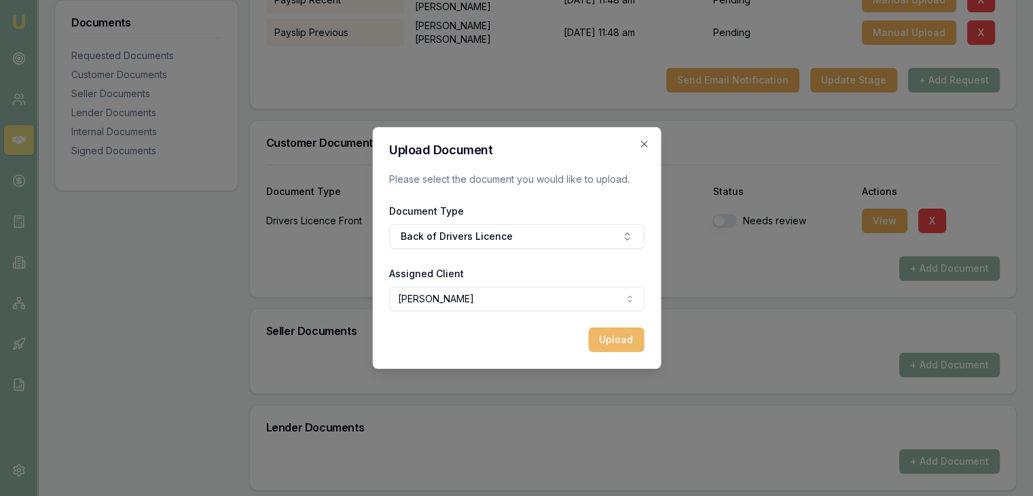
click at [610, 344] on button "Upload" at bounding box center [616, 339] width 56 height 24
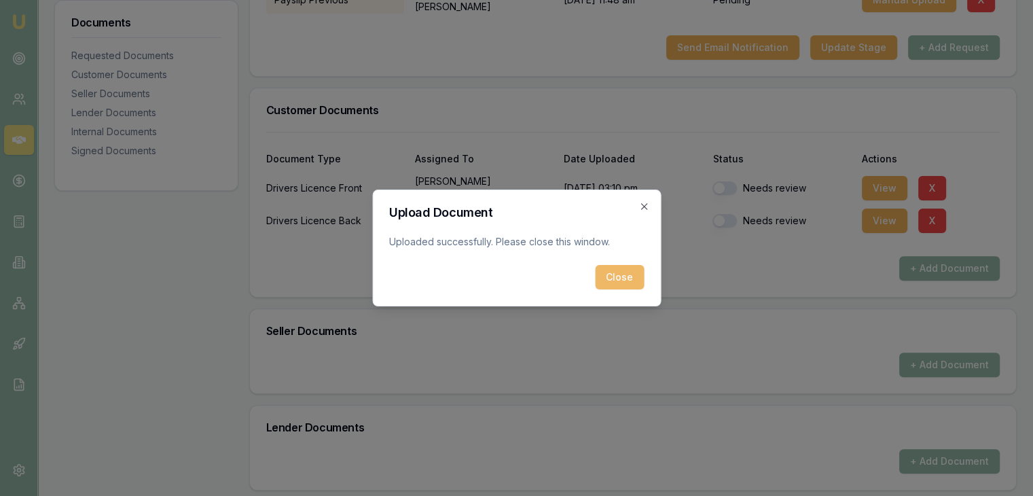
click at [623, 274] on button "Close" at bounding box center [619, 277] width 49 height 24
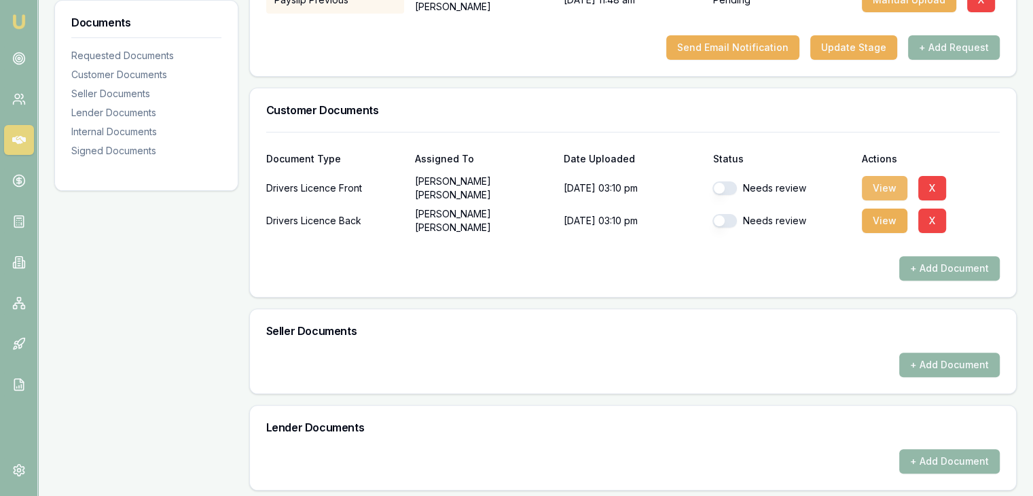
click at [883, 188] on button "View" at bounding box center [884, 188] width 45 height 24
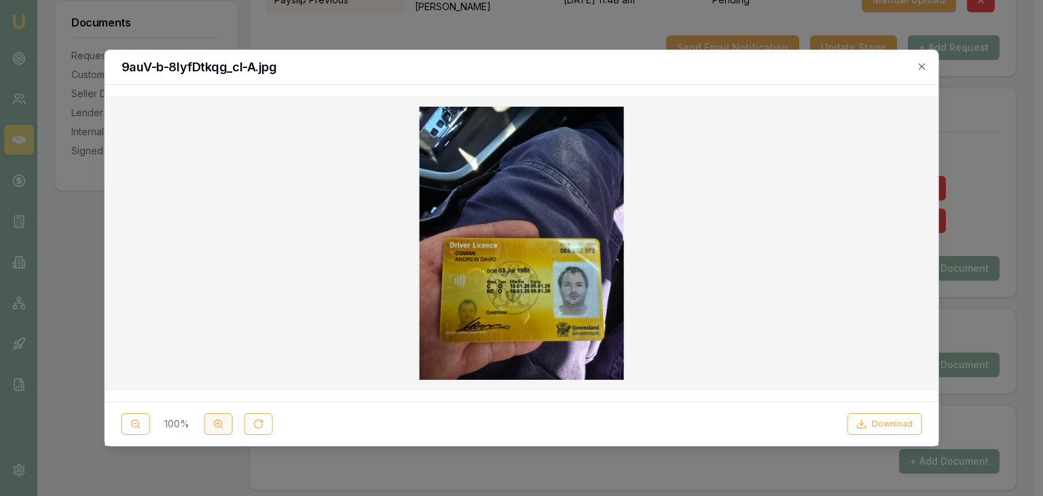
click at [215, 424] on circle at bounding box center [218, 423] width 7 height 7
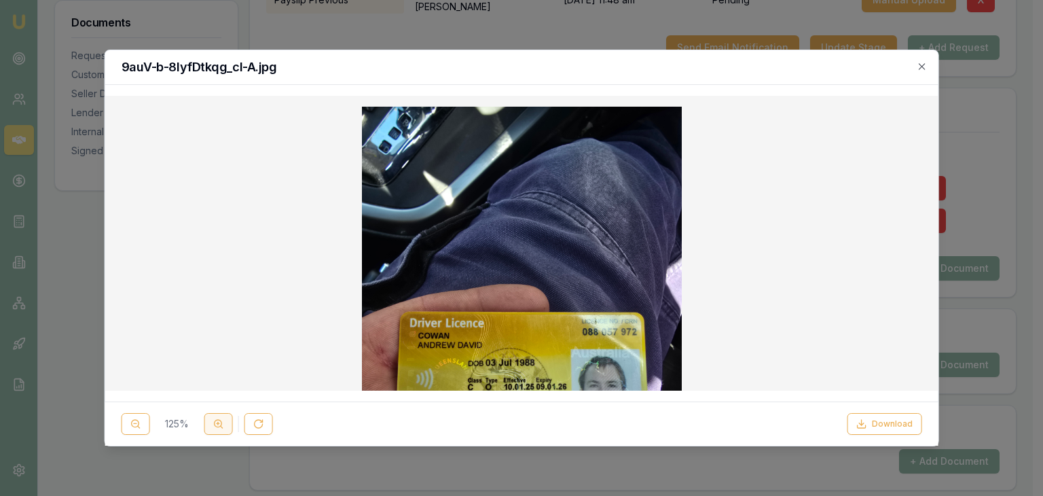
click at [215, 424] on circle at bounding box center [218, 423] width 7 height 7
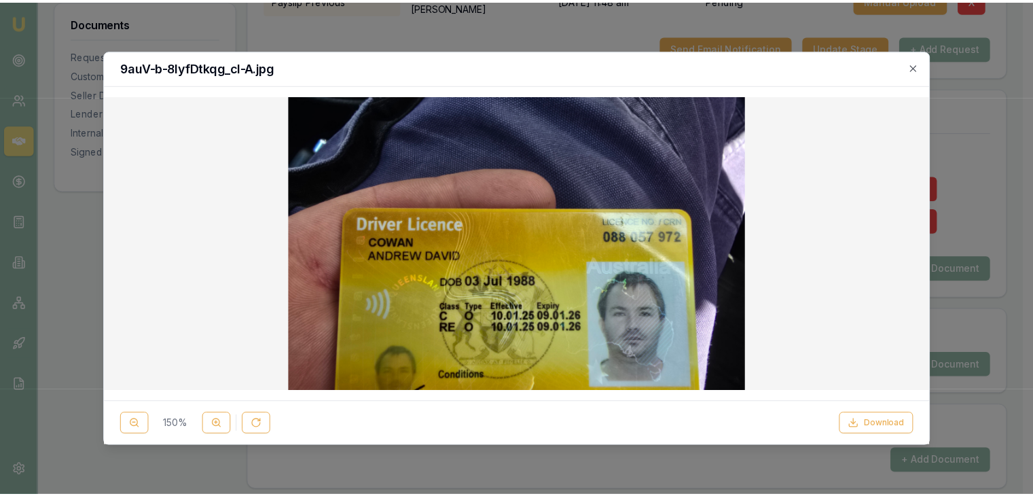
scroll to position [262, 0]
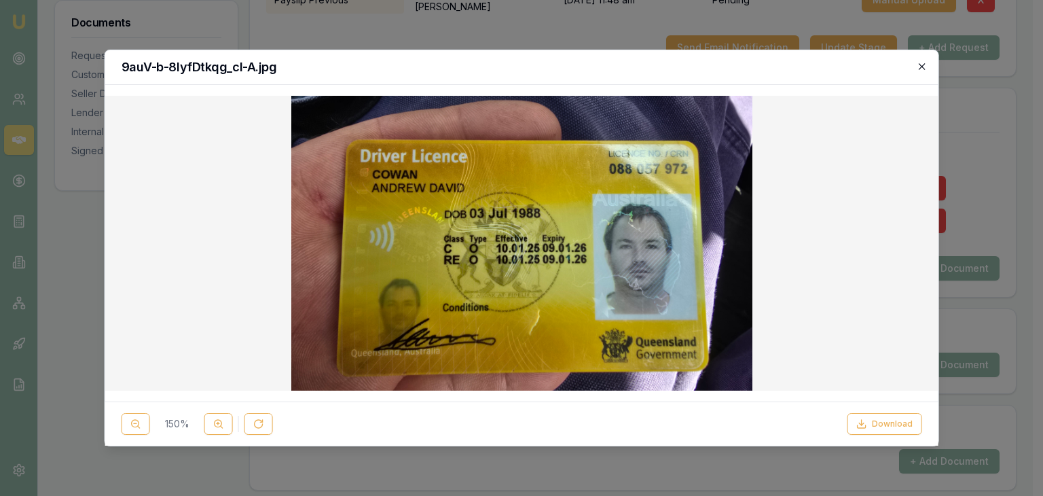
click at [923, 69] on icon "button" at bounding box center [921, 66] width 11 height 11
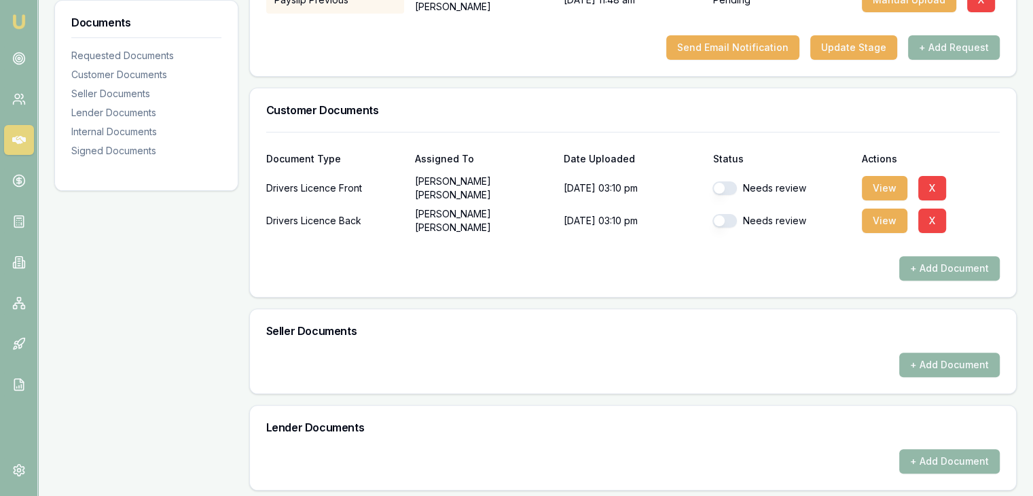
click at [733, 188] on button "button" at bounding box center [724, 188] width 24 height 14
checkbox input "false"
checkbox input "true"
click at [735, 187] on button "button" at bounding box center [724, 188] width 24 height 14
checkbox input "true"
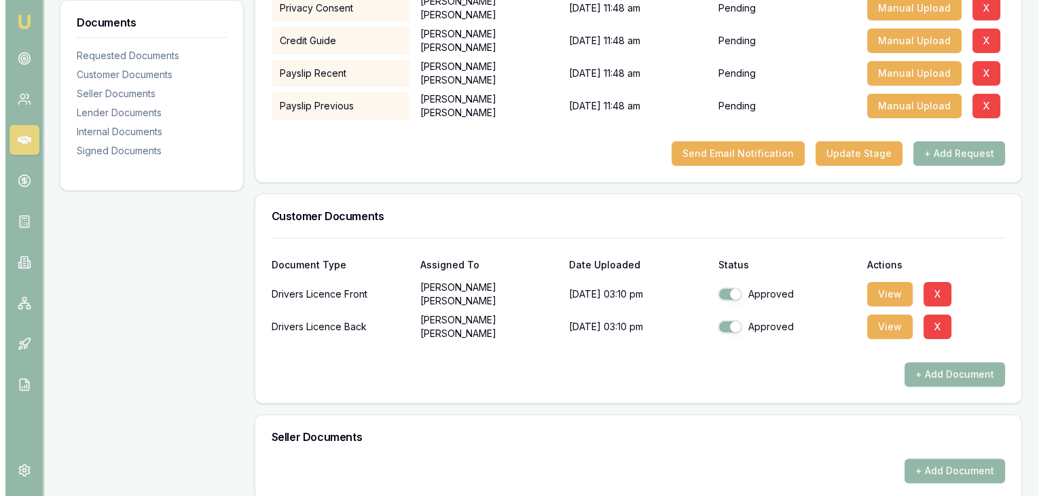
scroll to position [340, 0]
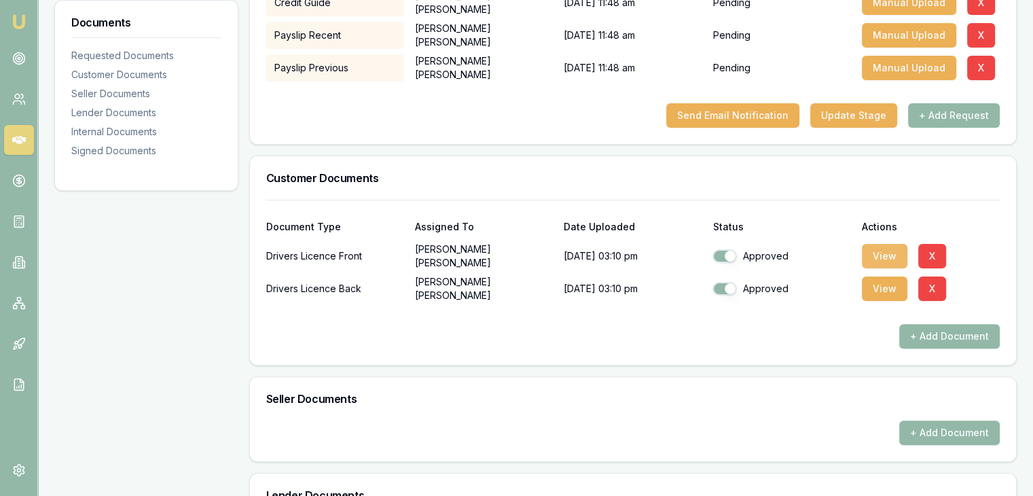
click at [879, 252] on button "View" at bounding box center [884, 256] width 45 height 24
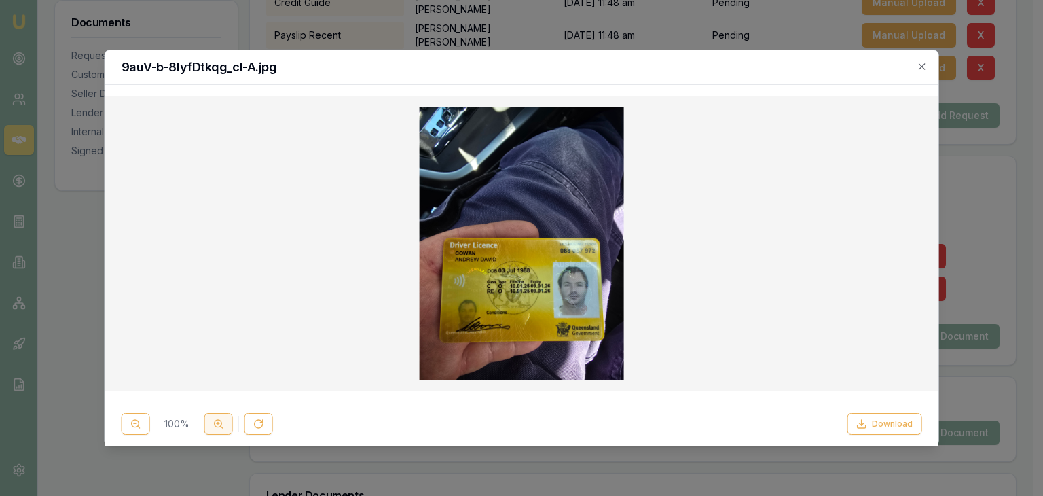
click at [220, 420] on circle at bounding box center [218, 423] width 7 height 7
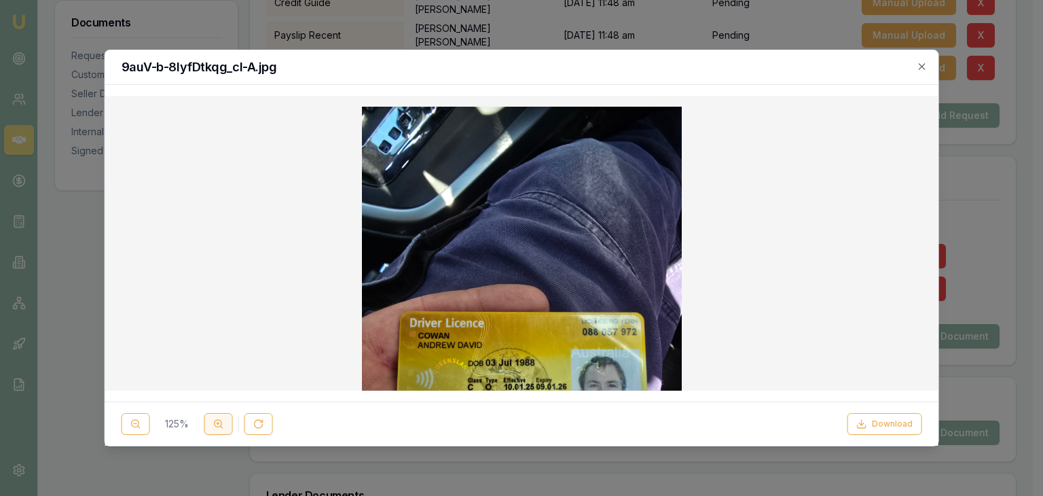
click at [220, 420] on circle at bounding box center [218, 423] width 7 height 7
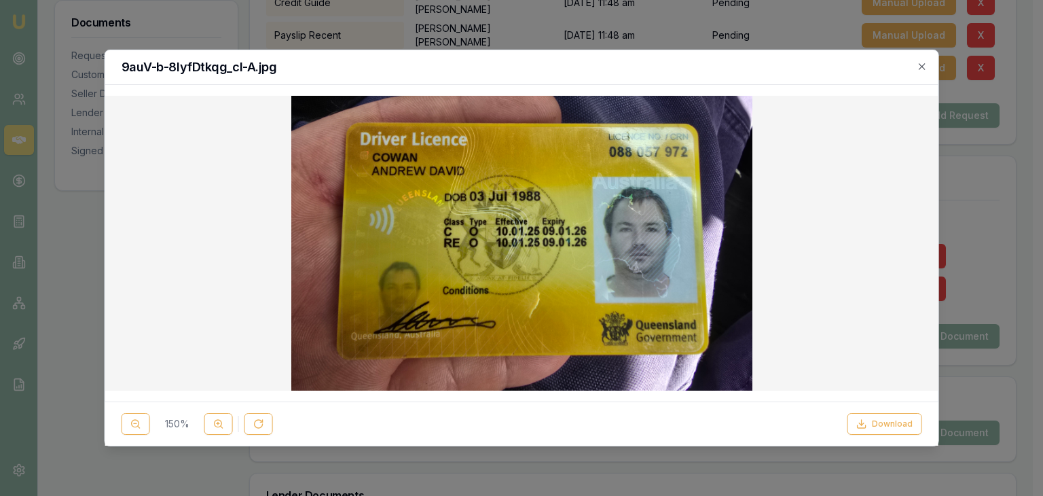
scroll to position [262, 0]
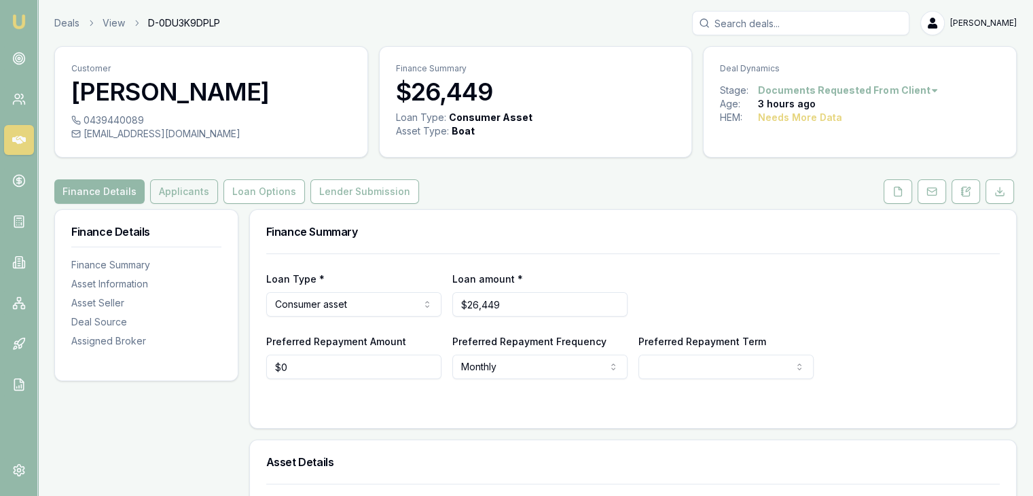
click at [177, 198] on button "Applicants" at bounding box center [184, 191] width 68 height 24
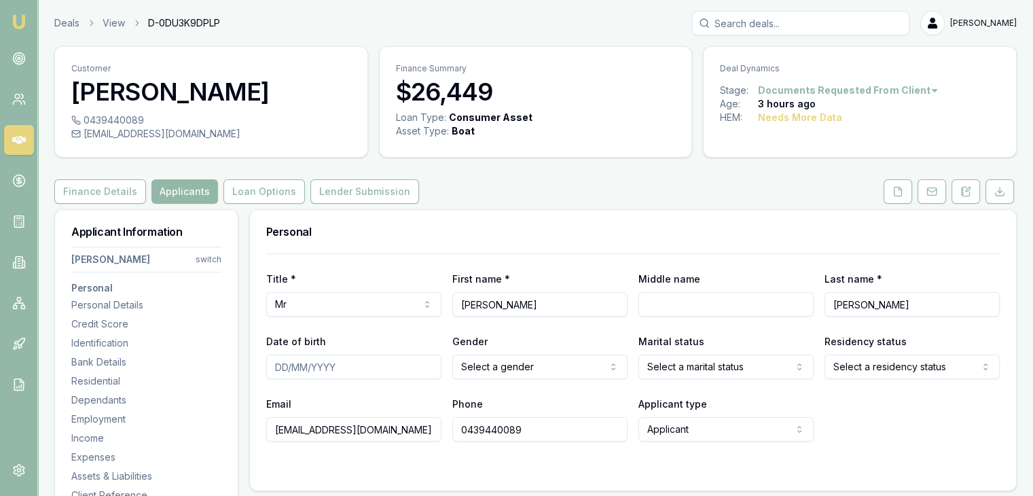
click at [279, 367] on input "Date of birth" at bounding box center [353, 366] width 175 height 24
type input "[DATE]"
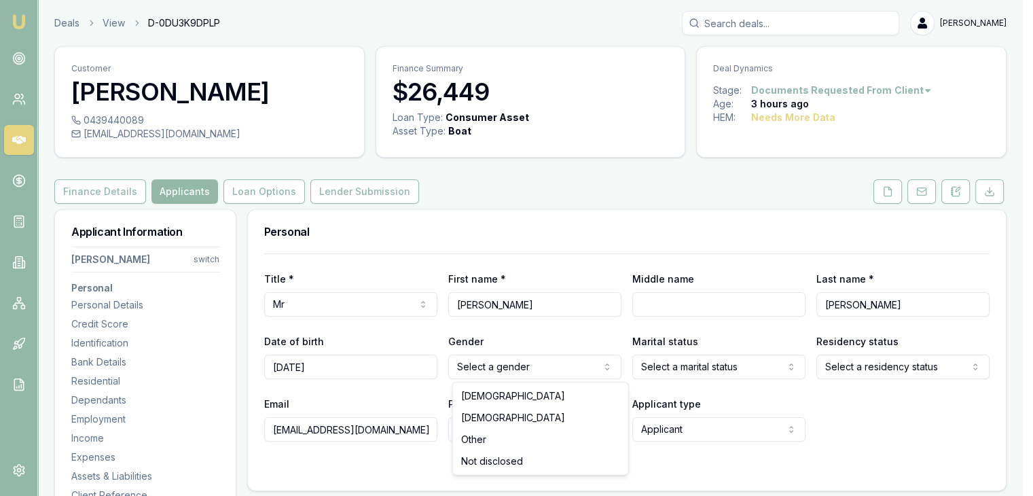
click at [477, 368] on html "Emu Broker Deals View D-0DU3K9DPLP [PERSON_NAME] Toggle Menu Customer [PERSON_N…" at bounding box center [516, 248] width 1033 height 496
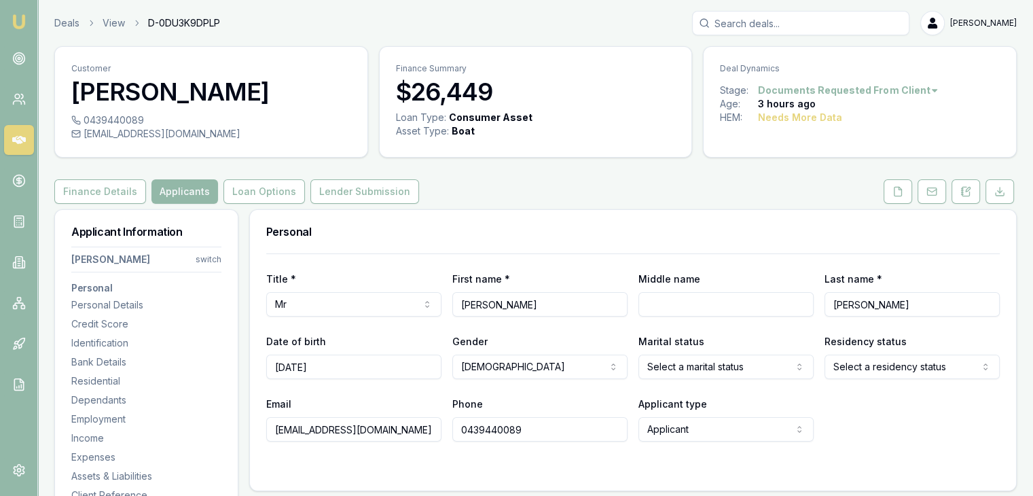
click at [679, 367] on html "Emu Broker Deals View D-0DU3K9DPLP [PERSON_NAME] Toggle Menu Customer [PERSON_N…" at bounding box center [516, 248] width 1033 height 496
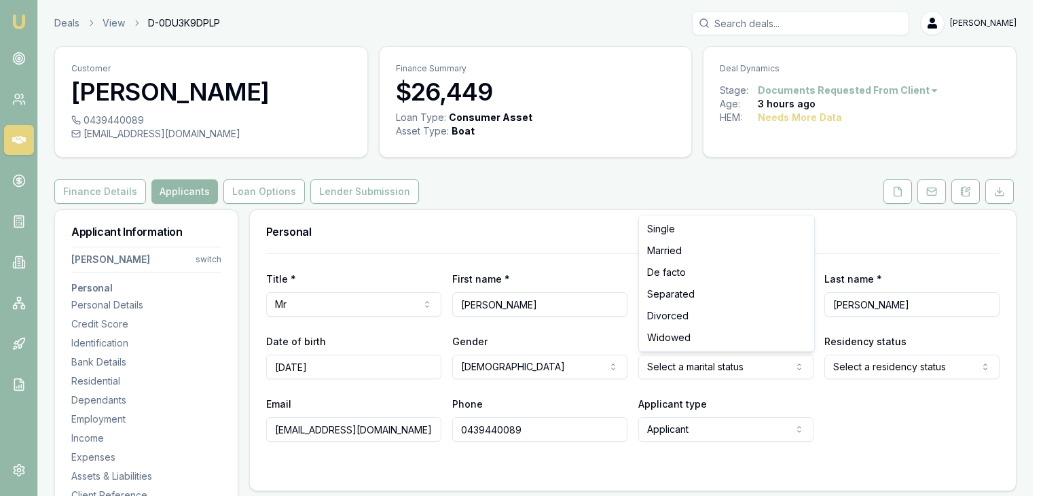
select select "DE_FACTO"
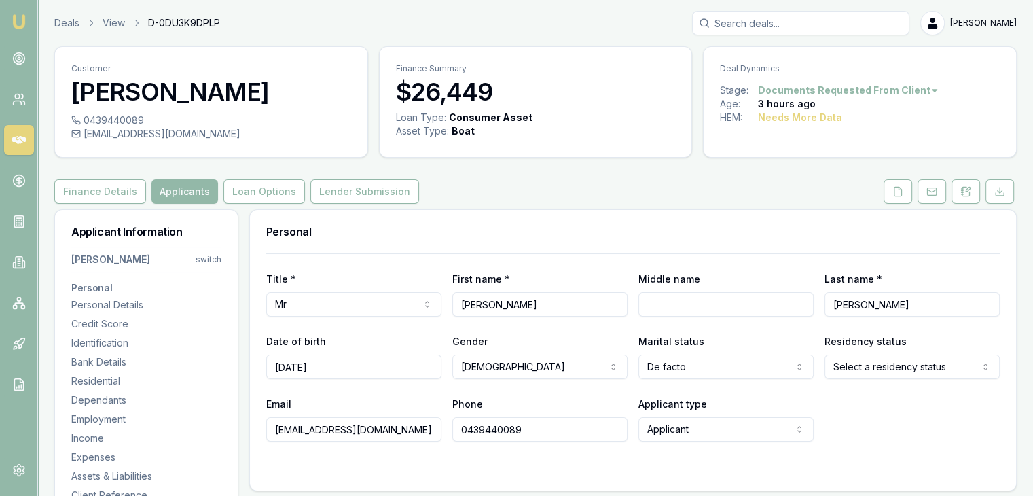
select select
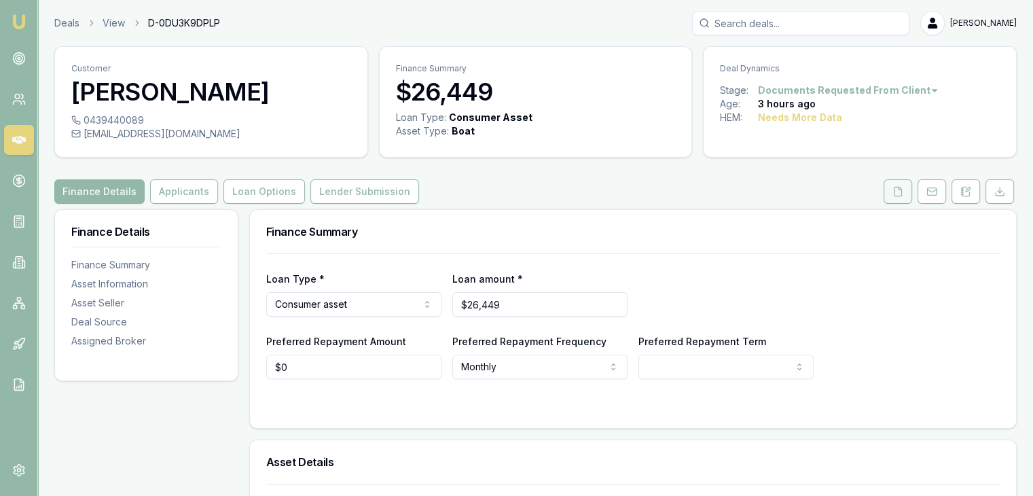
click at [900, 189] on icon at bounding box center [897, 191] width 11 height 11
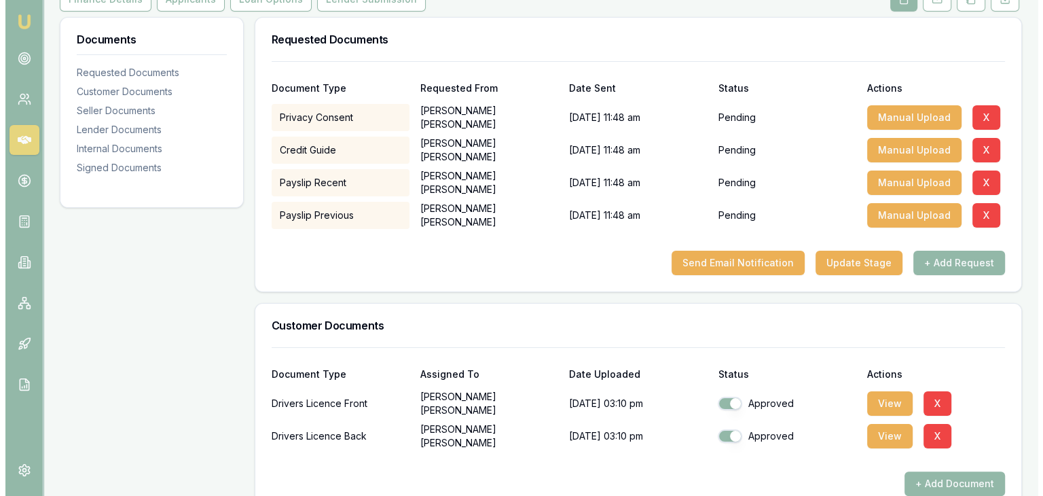
scroll to position [204, 0]
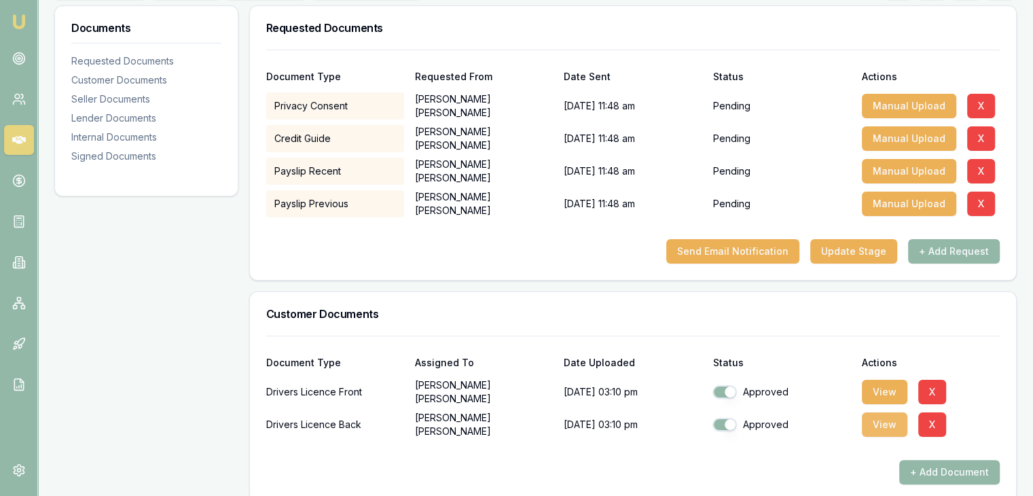
click at [880, 423] on button "View" at bounding box center [884, 424] width 45 height 24
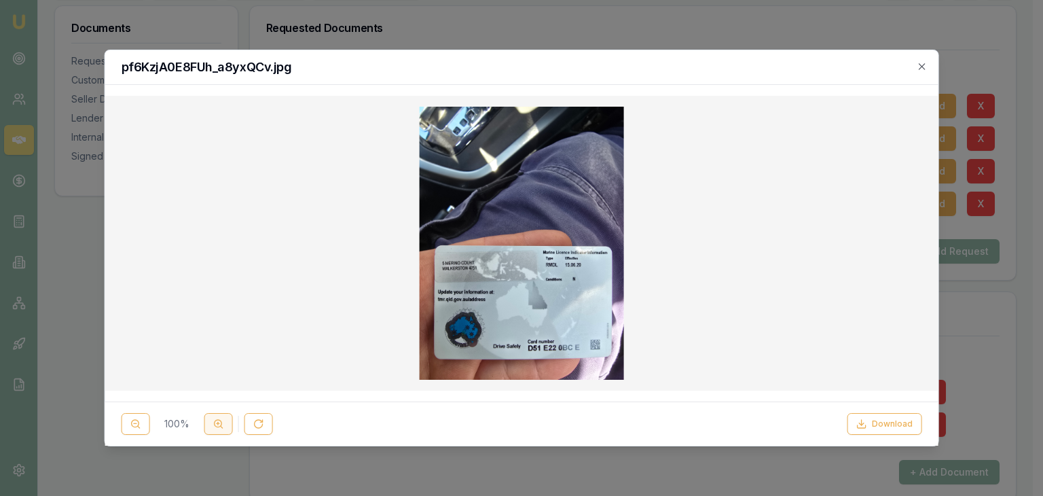
click at [219, 423] on icon at bounding box center [218, 423] width 11 height 11
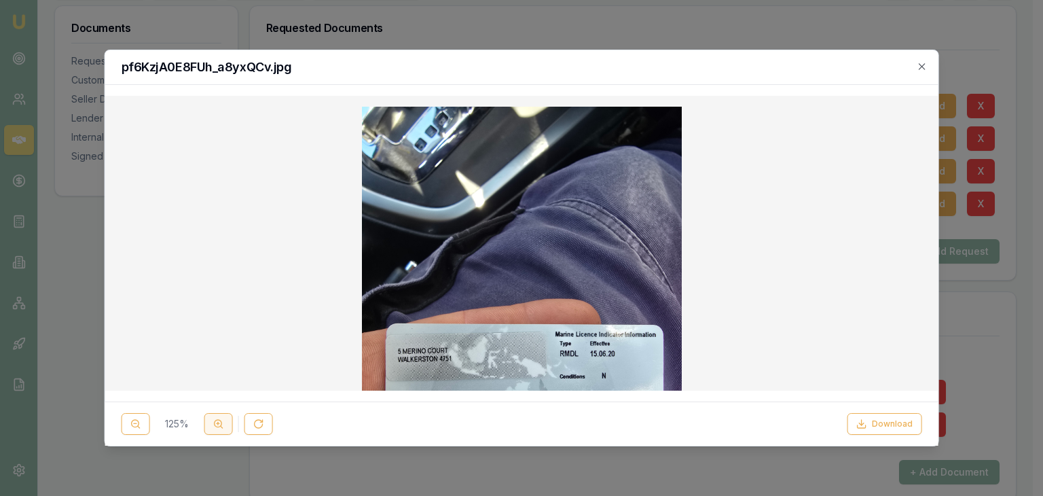
click at [219, 423] on icon at bounding box center [218, 423] width 11 height 11
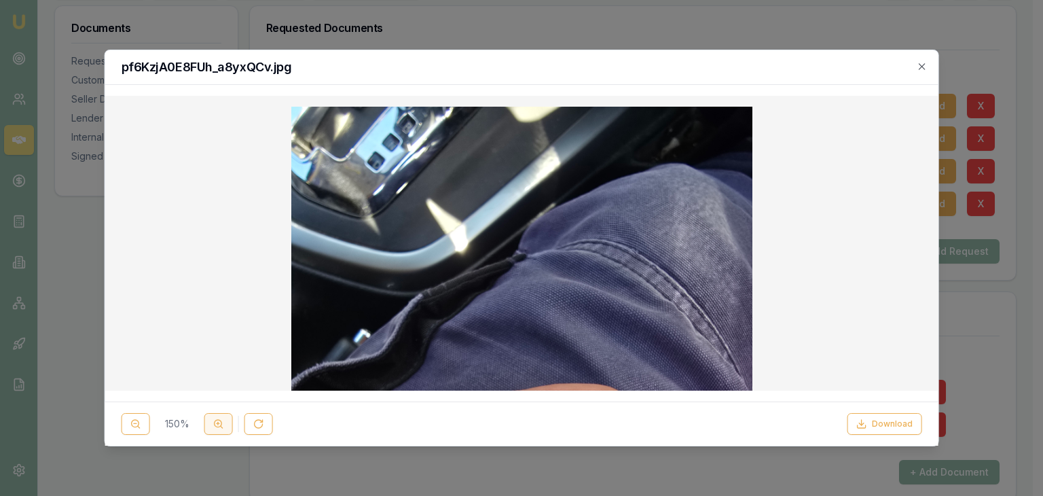
click at [219, 423] on icon at bounding box center [218, 423] width 11 height 11
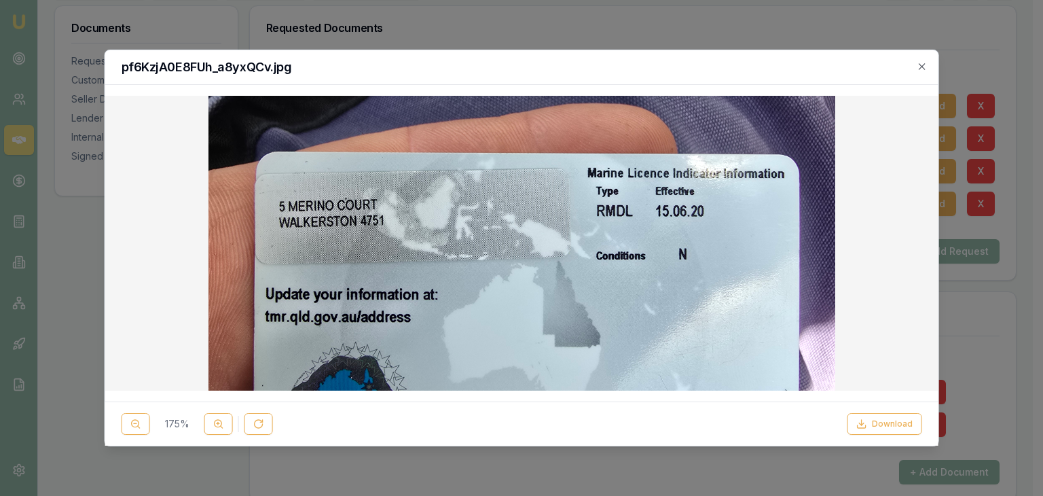
scroll to position [340, 0]
